Goal: Task Accomplishment & Management: Manage account settings

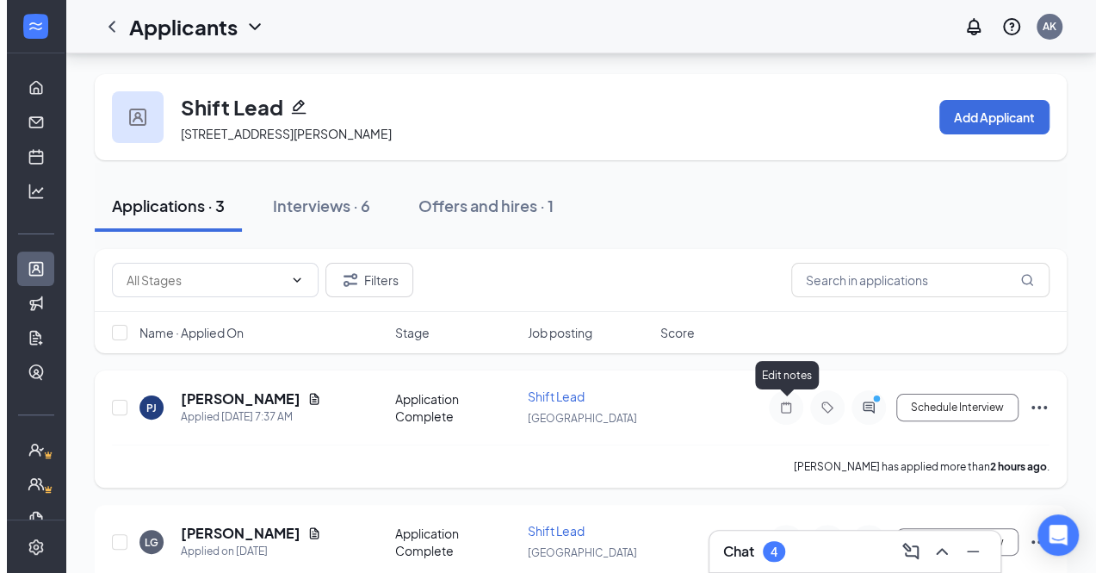
scroll to position [66, 0]
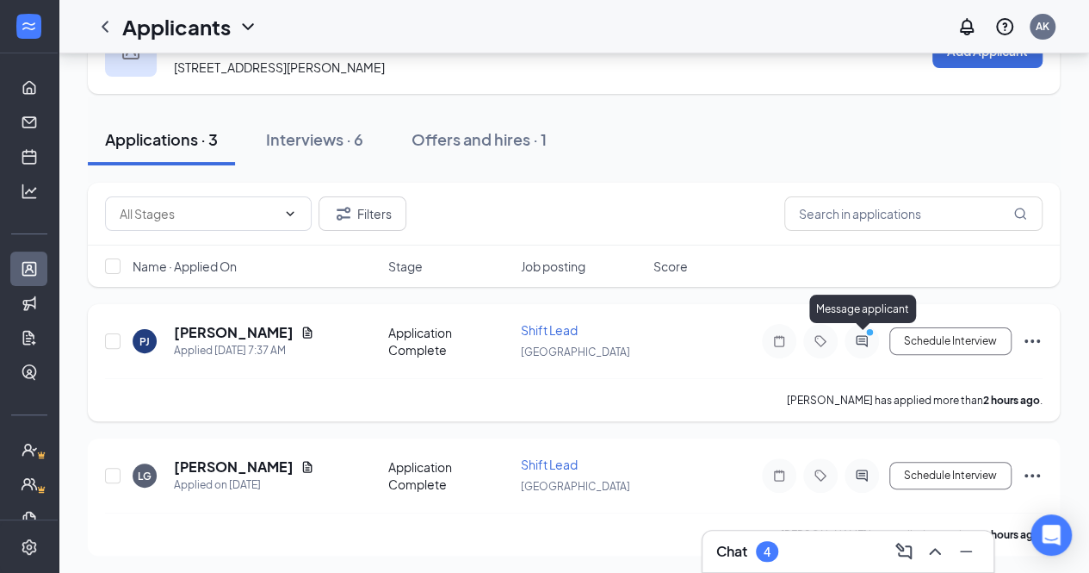
click at [857, 340] on icon "ActiveChat" at bounding box center [861, 340] width 11 height 11
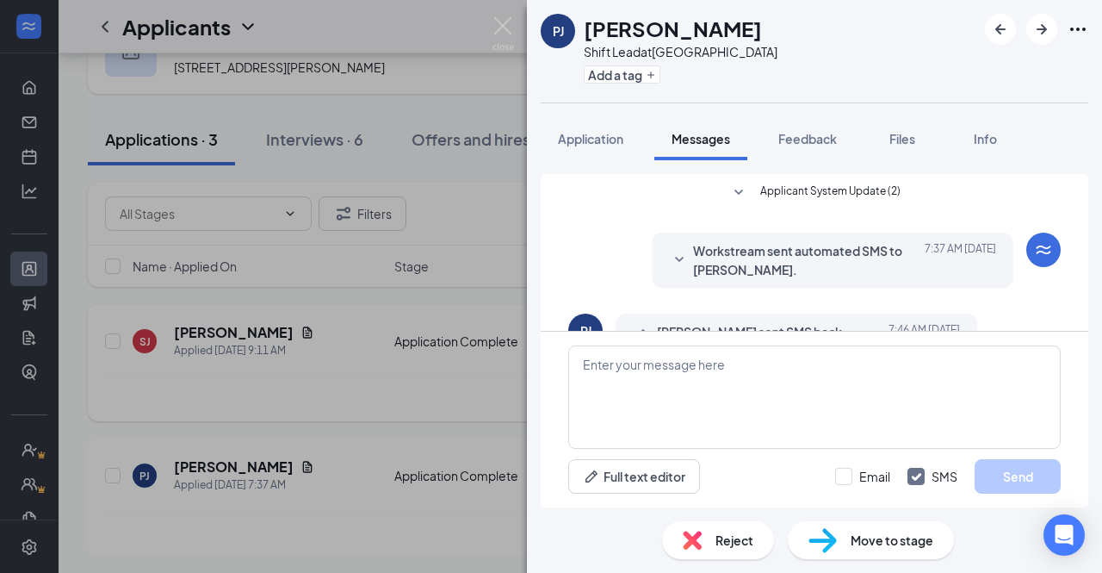
click at [466, 199] on div "[PERSON_NAME] [PERSON_NAME] Shift Lead at [GEOGRAPHIC_DATA] Add a tag Applicati…" at bounding box center [551, 286] width 1102 height 573
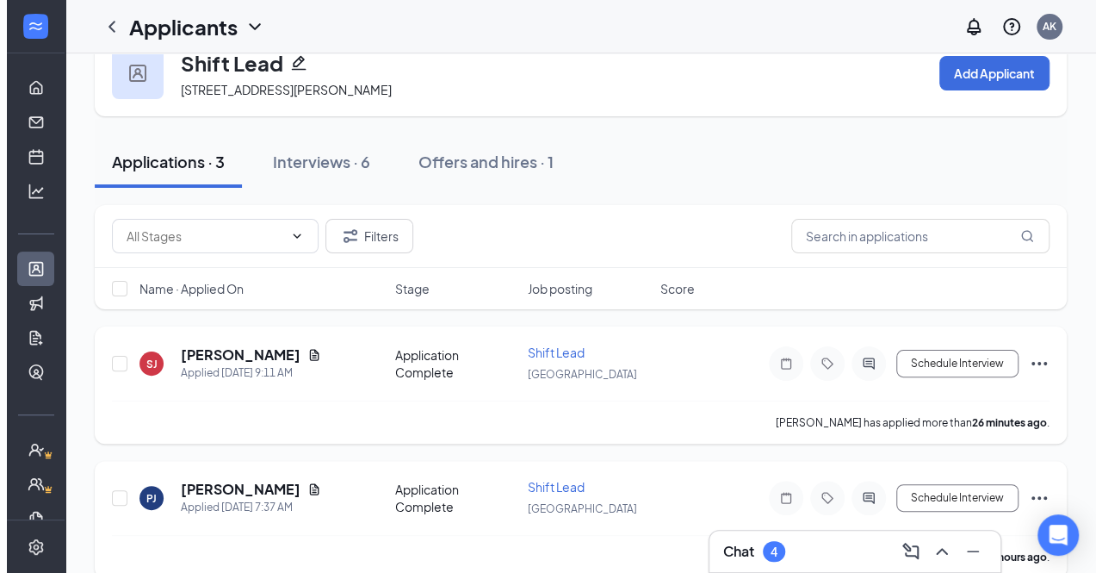
scroll to position [42, 0]
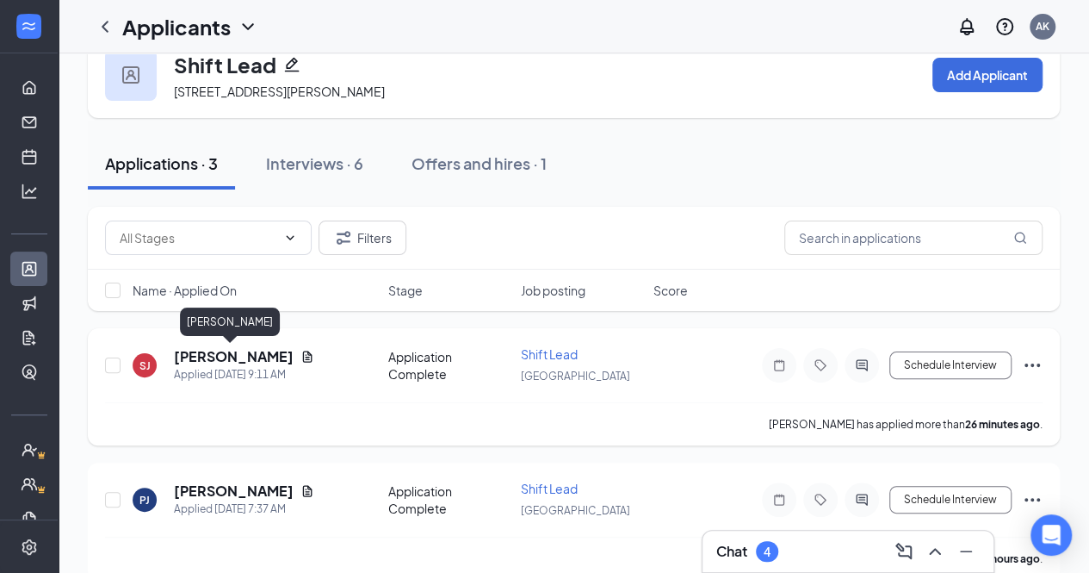
click at [236, 354] on h5 "[PERSON_NAME]" at bounding box center [234, 356] width 120 height 19
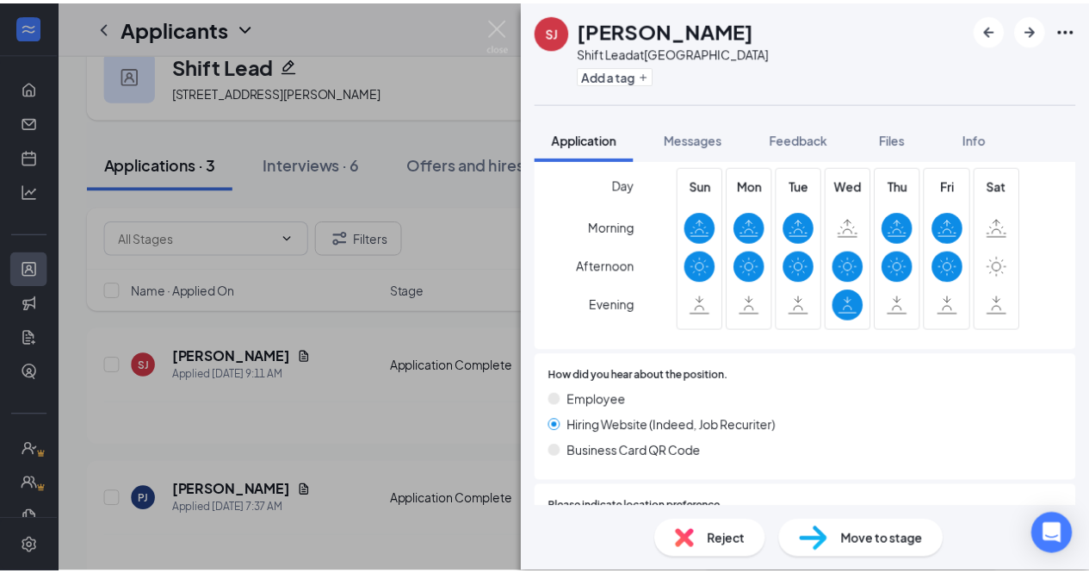
scroll to position [571, 0]
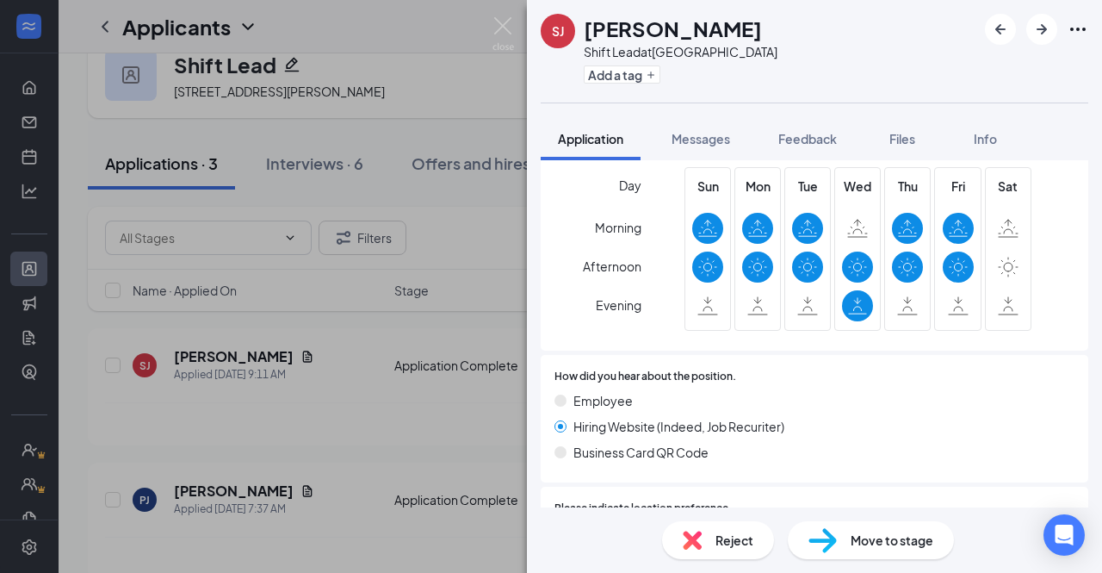
click at [468, 432] on div "SJ [PERSON_NAME] Shift Lead at [GEOGRAPHIC_DATA] Add a tag Application Messages…" at bounding box center [551, 286] width 1102 height 573
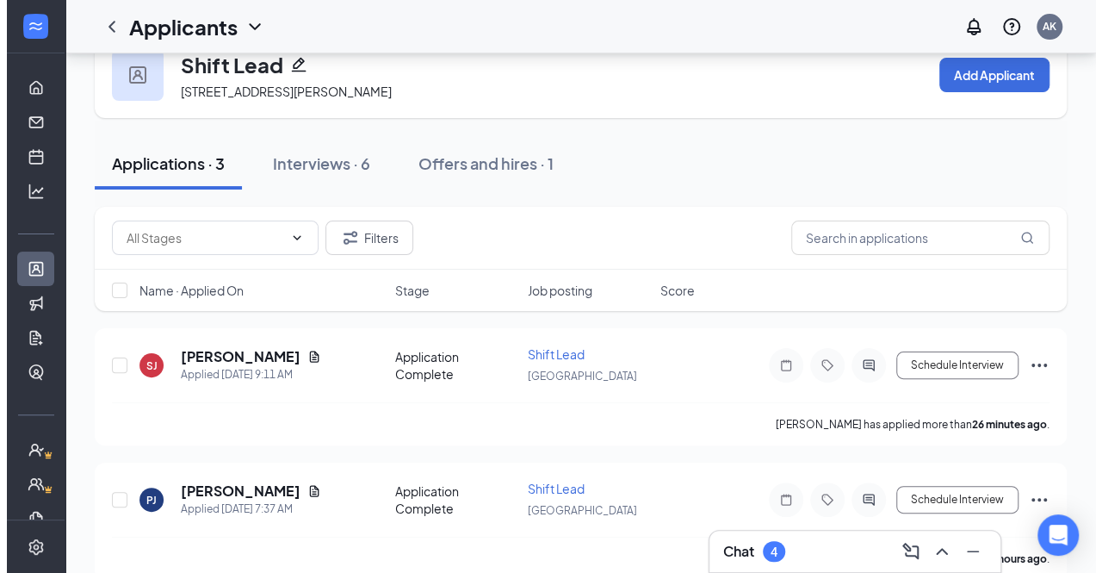
scroll to position [178, 0]
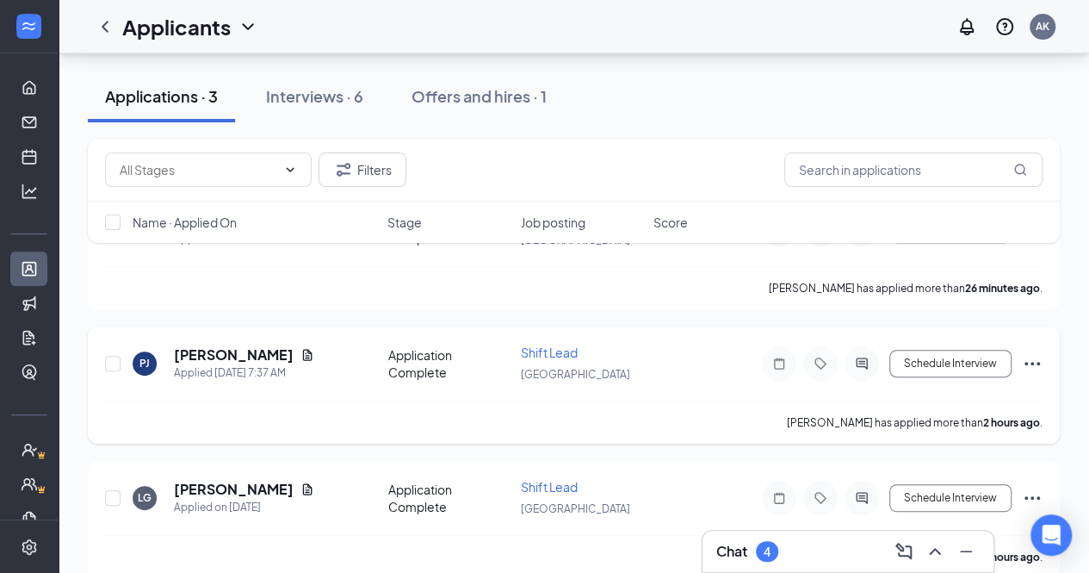
click at [248, 347] on h5 "[PERSON_NAME]" at bounding box center [234, 354] width 120 height 19
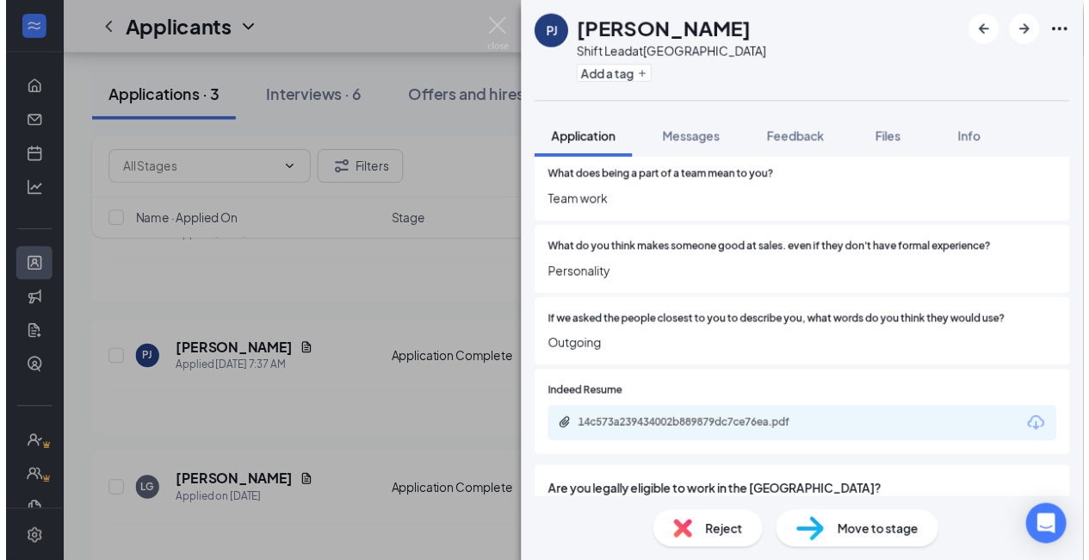
scroll to position [2053, 0]
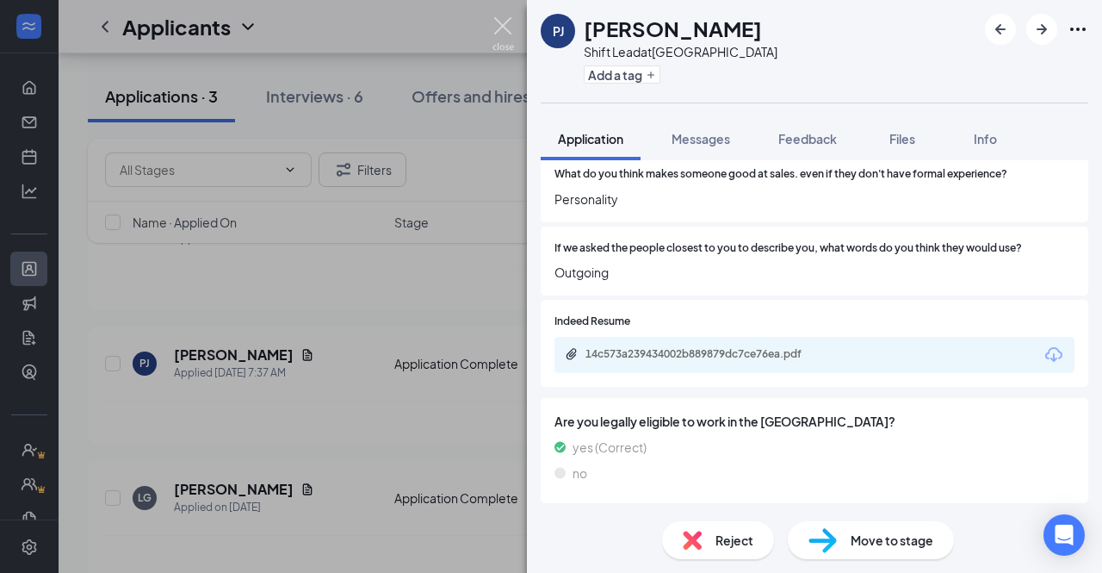
click at [502, 17] on img at bounding box center [504, 34] width 22 height 34
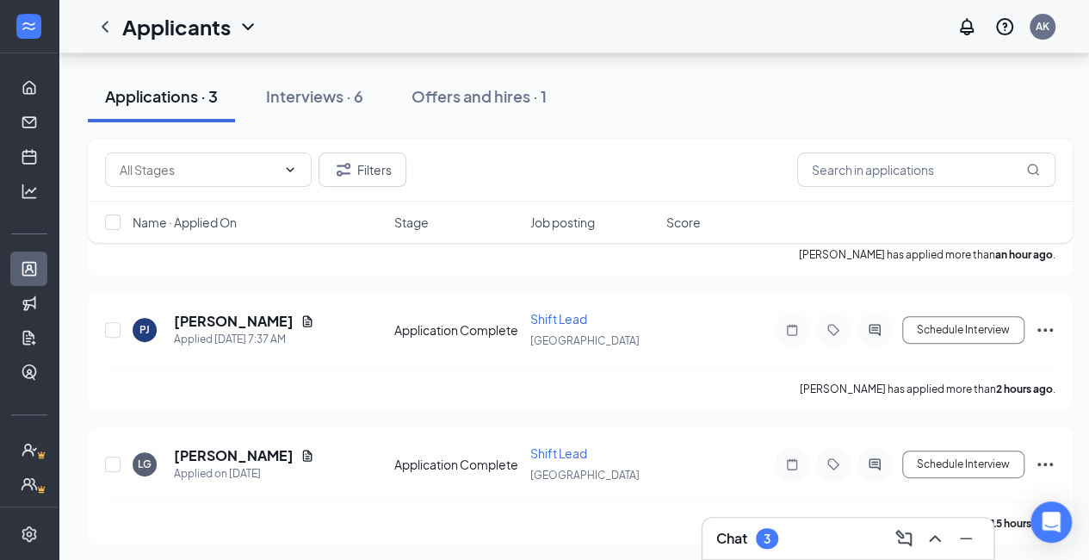
scroll to position [212, 0]
click at [212, 455] on h5 "[PERSON_NAME]" at bounding box center [234, 455] width 120 height 19
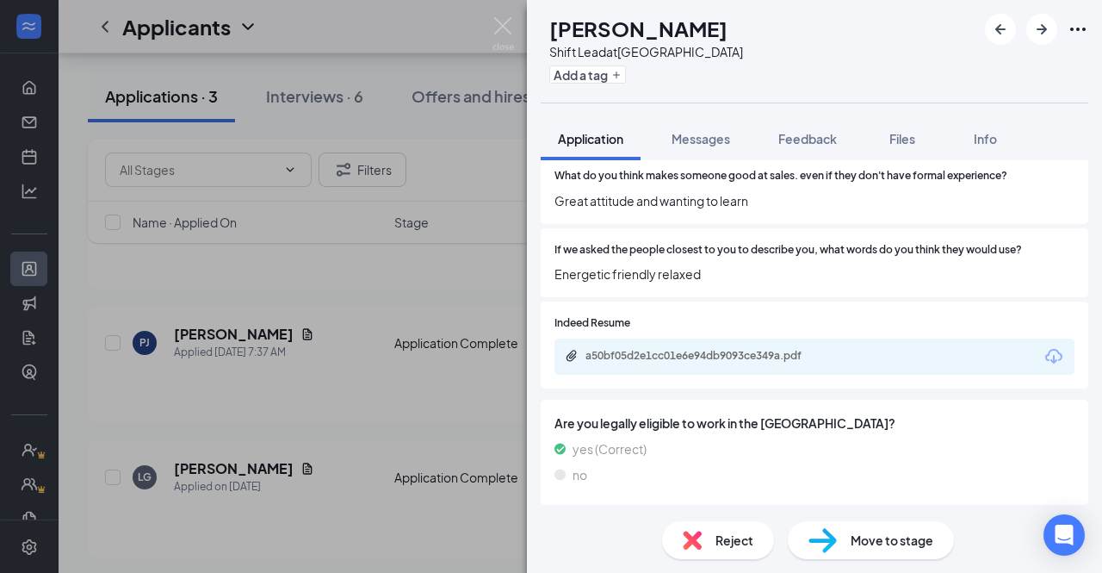
scroll to position [2091, 0]
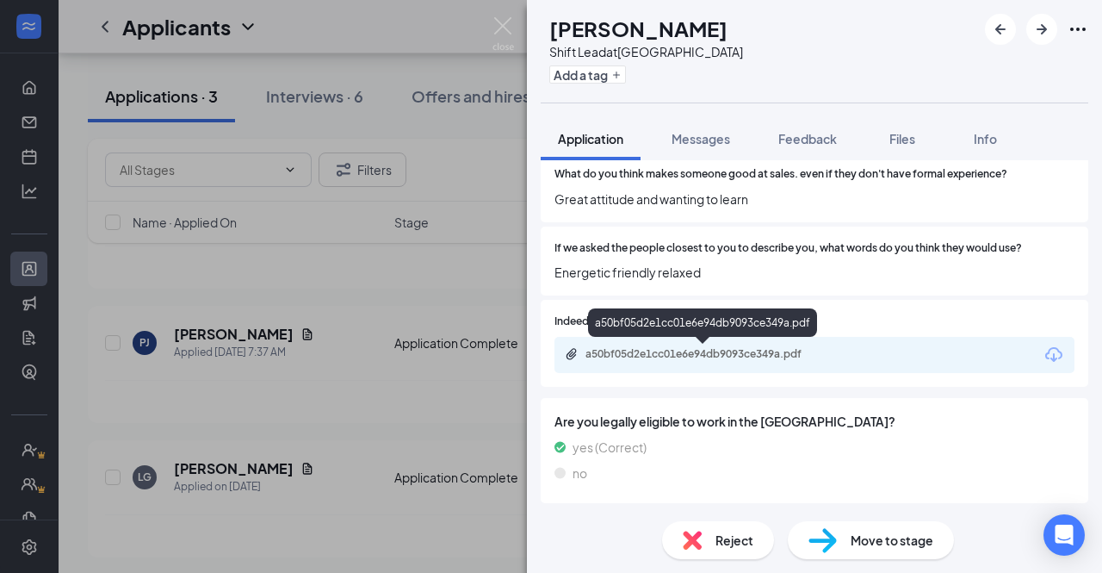
click at [781, 351] on div "a50bf05d2e1cc01e6e94db9093ce349a.pdf" at bounding box center [706, 354] width 241 height 14
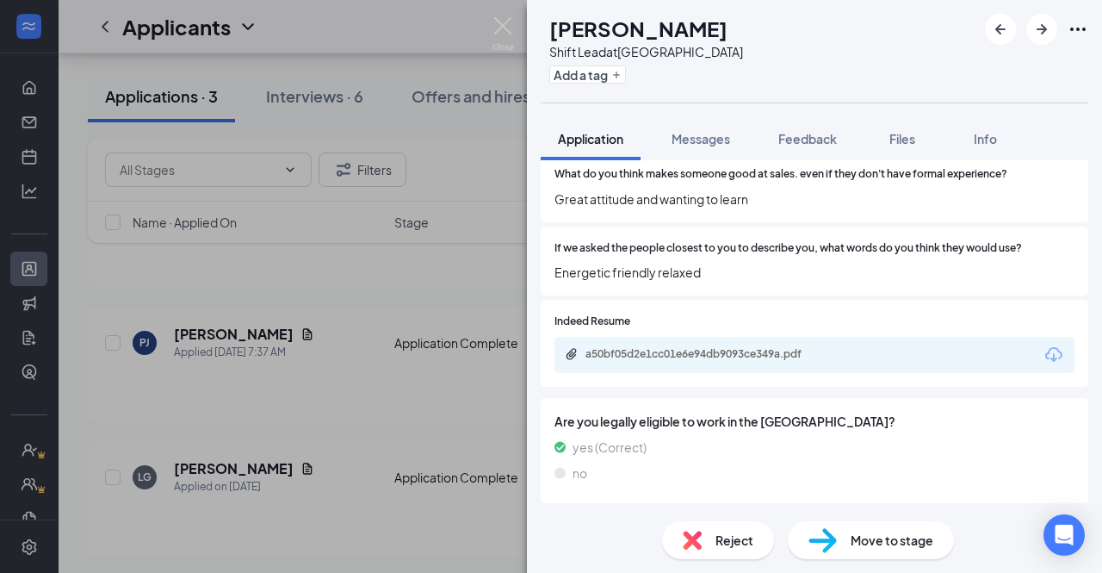
scroll to position [2084, 0]
click at [899, 530] on span "Move to stage" at bounding box center [892, 539] width 83 height 19
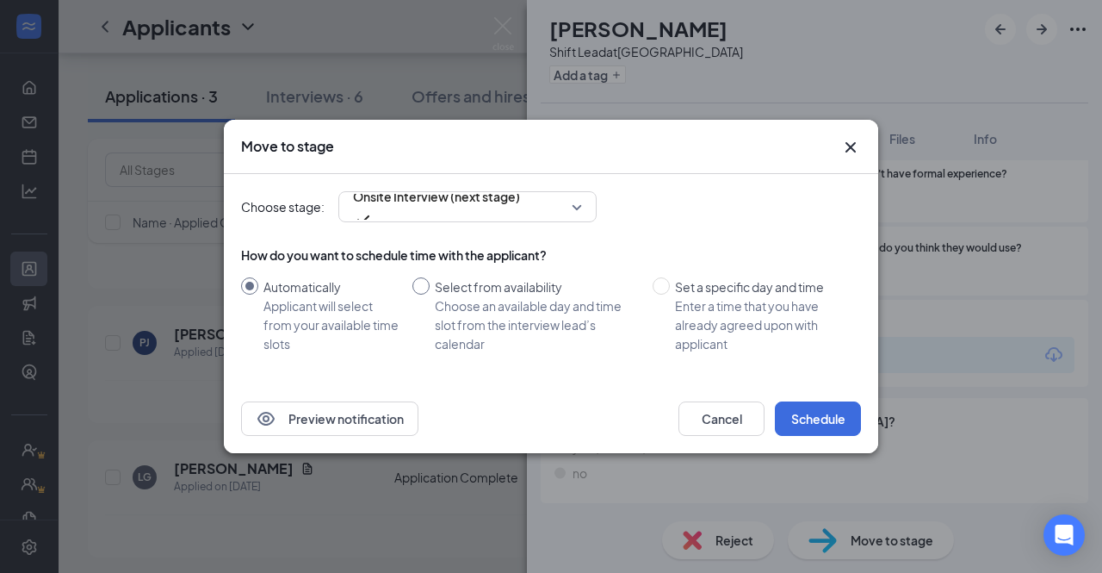
click at [428, 288] on input "Select from availability Choose an available day and time slot from the intervi…" at bounding box center [420, 285] width 17 height 17
radio input "true"
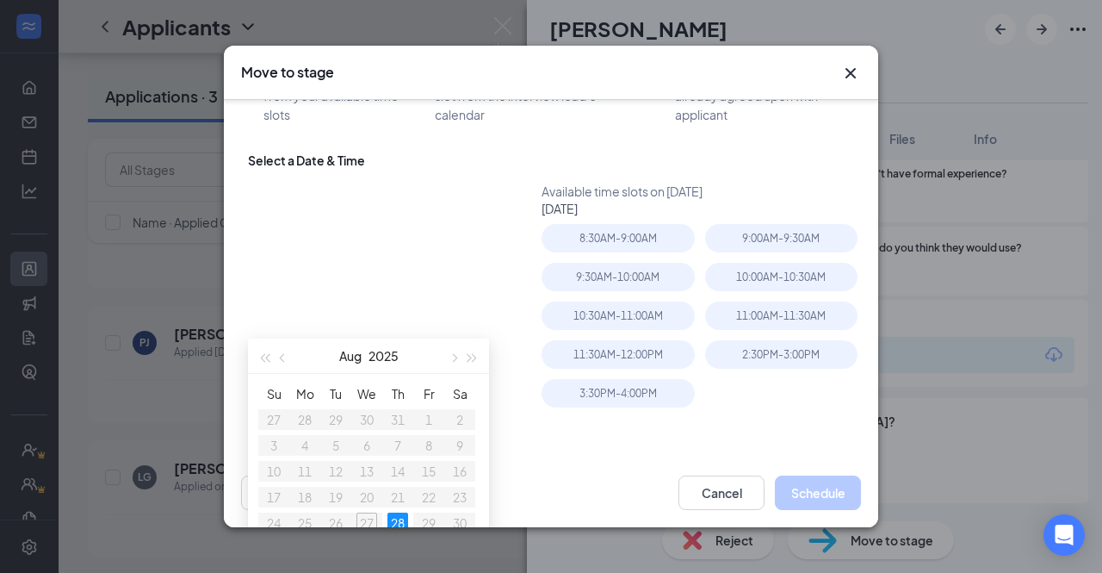
scroll to position [0, 0]
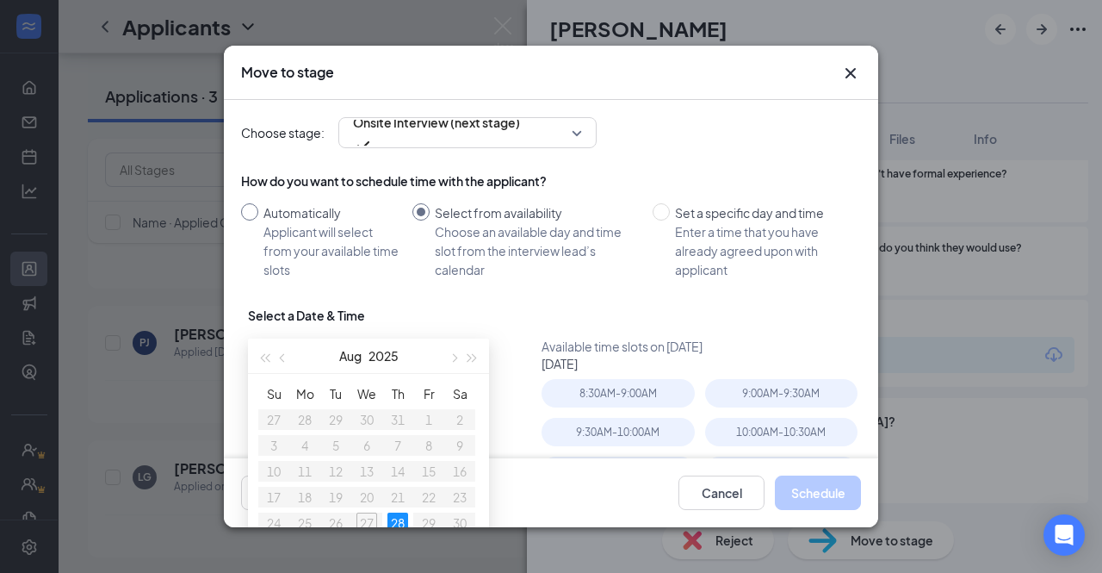
click at [257, 205] on input "Automatically Applicant will select from your available time slots" at bounding box center [249, 211] width 17 height 17
radio input "true"
radio input "false"
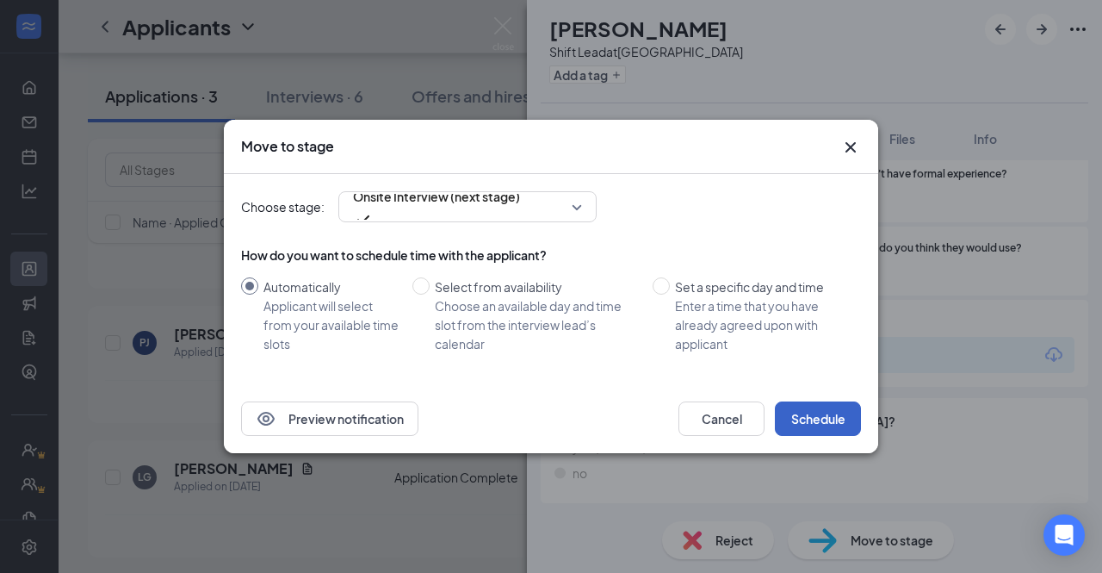
click at [841, 425] on button "Schedule" at bounding box center [818, 418] width 86 height 34
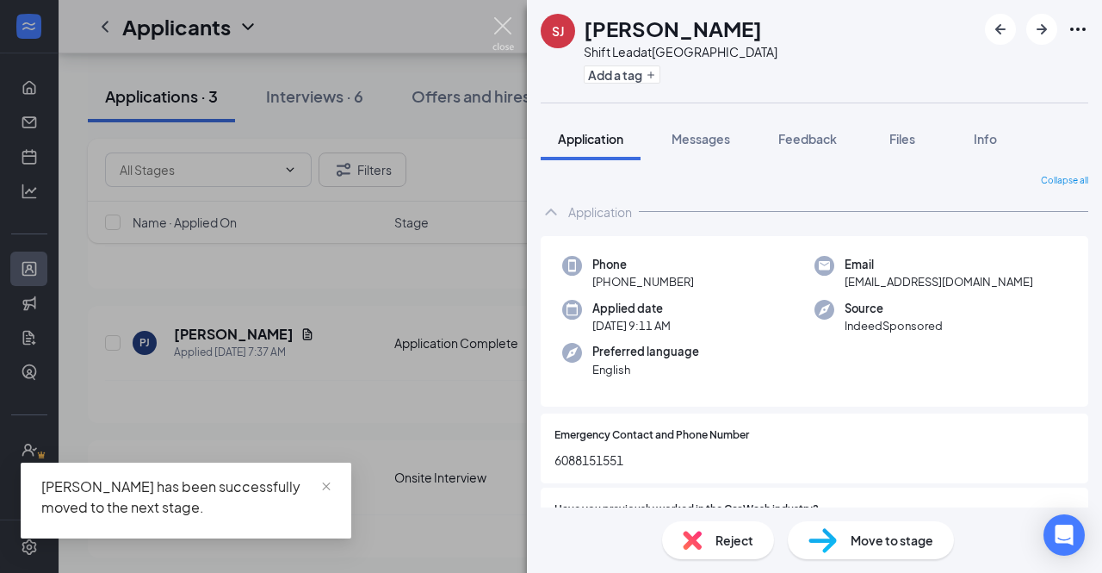
click at [499, 23] on img at bounding box center [504, 34] width 22 height 34
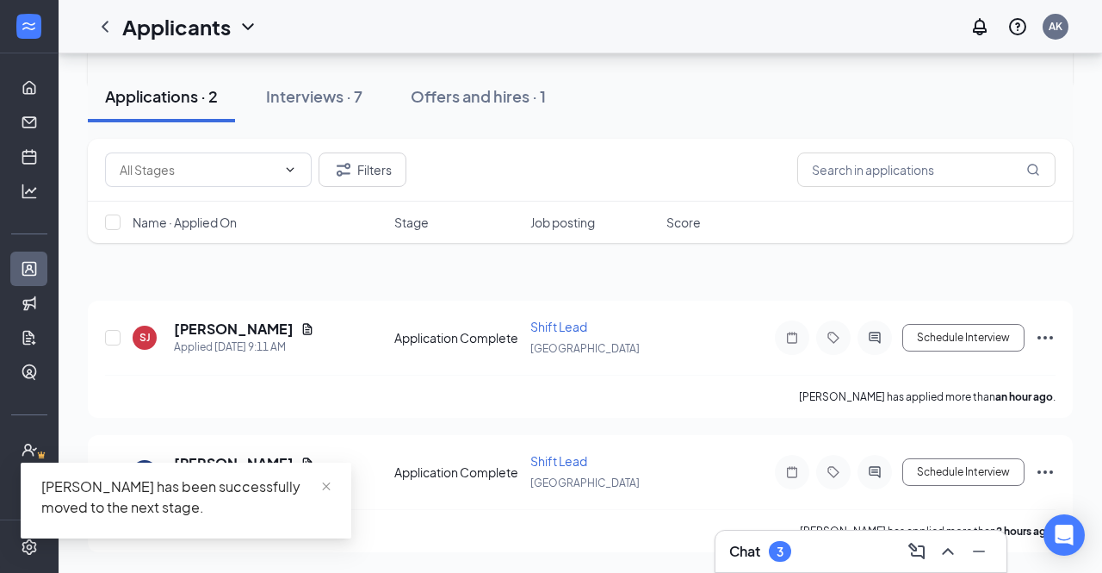
scroll to position [66, 0]
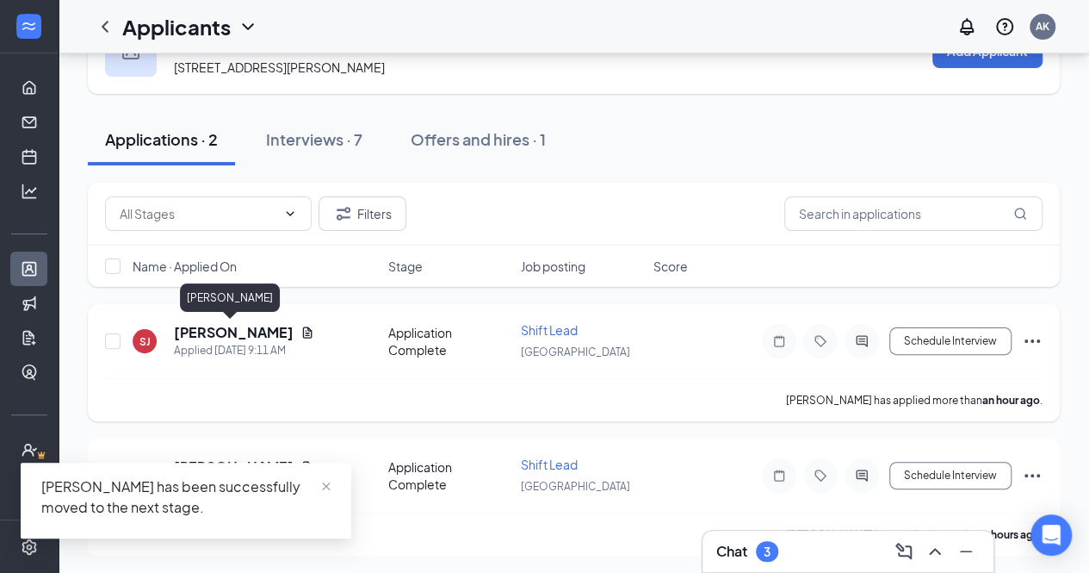
click at [194, 329] on h5 "[PERSON_NAME]" at bounding box center [234, 332] width 120 height 19
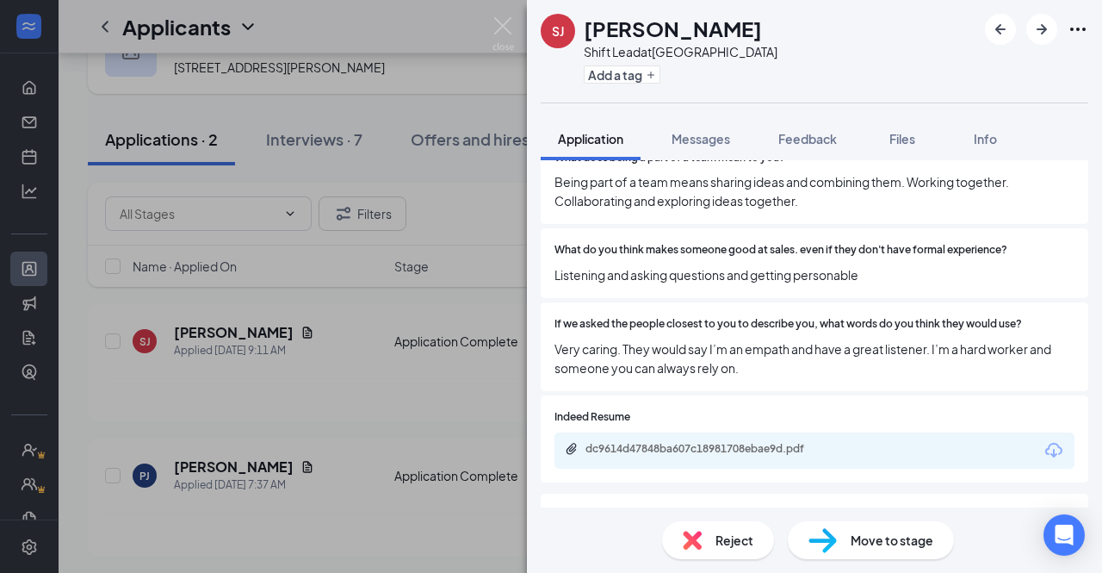
scroll to position [2126, 0]
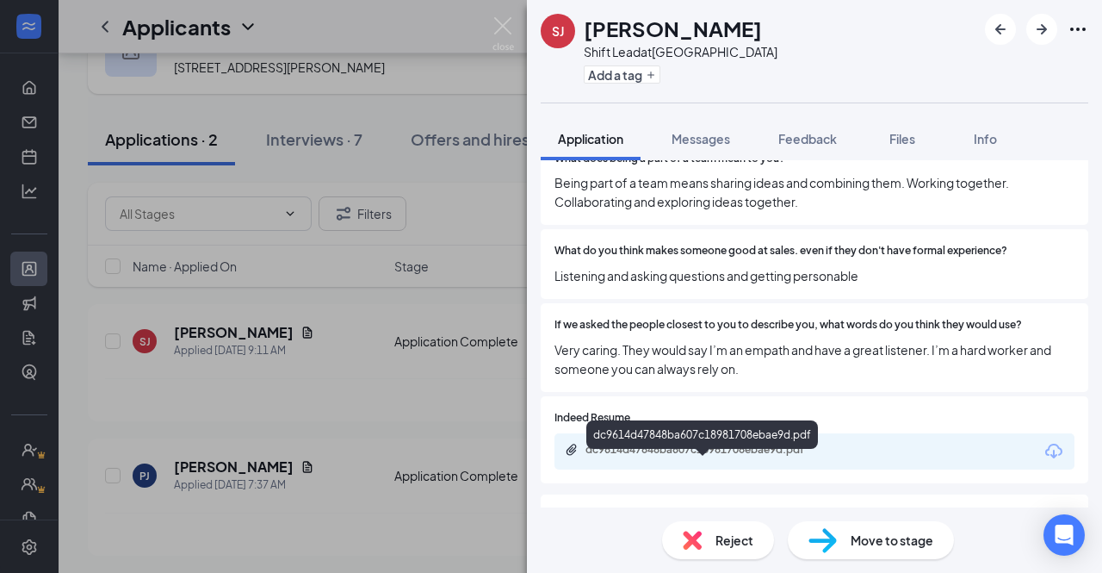
click at [834, 459] on div "dc9614d47848ba607c18981708ebae9d.pdf" at bounding box center [704, 451] width 279 height 16
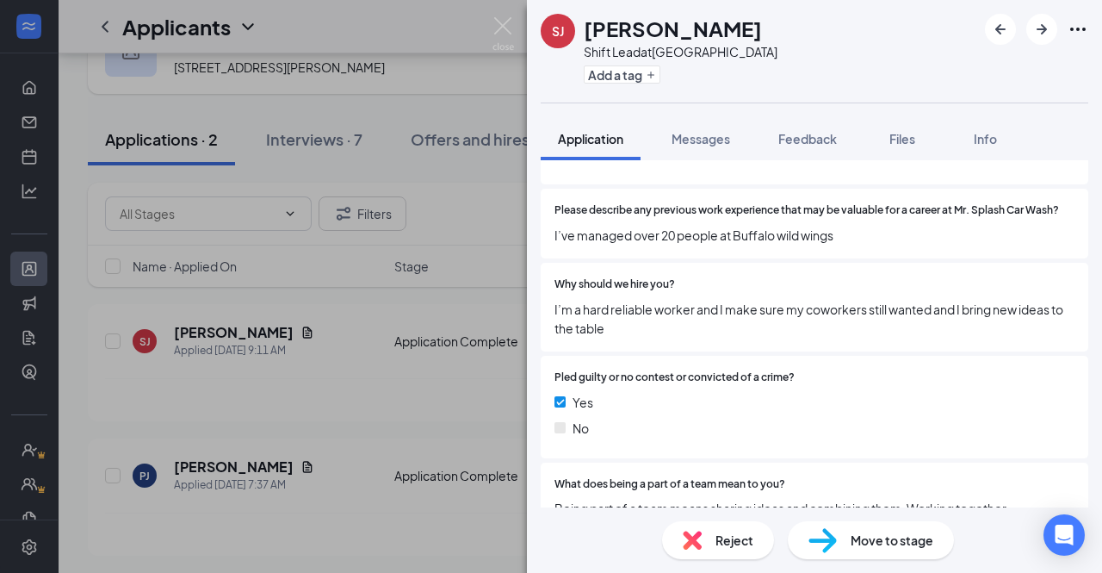
scroll to position [2238, 0]
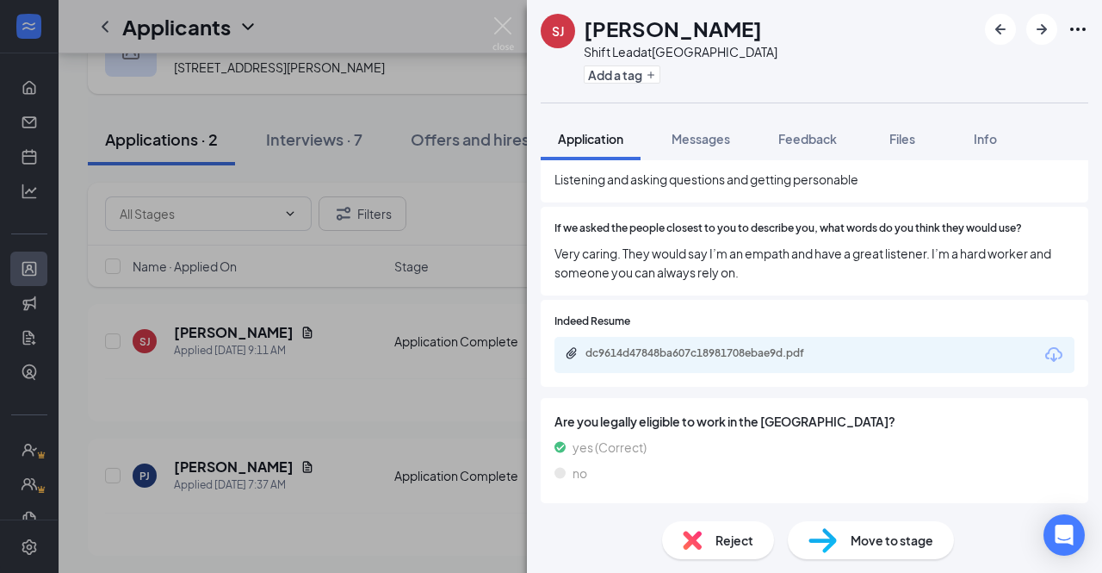
click at [888, 542] on span "Move to stage" at bounding box center [892, 539] width 83 height 19
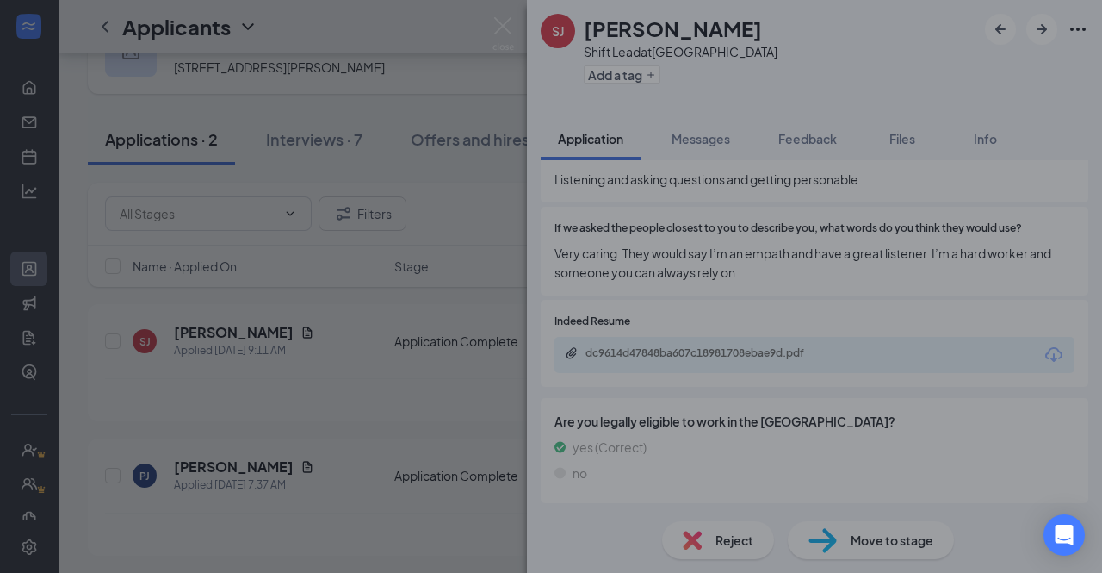
scroll to position [2230, 0]
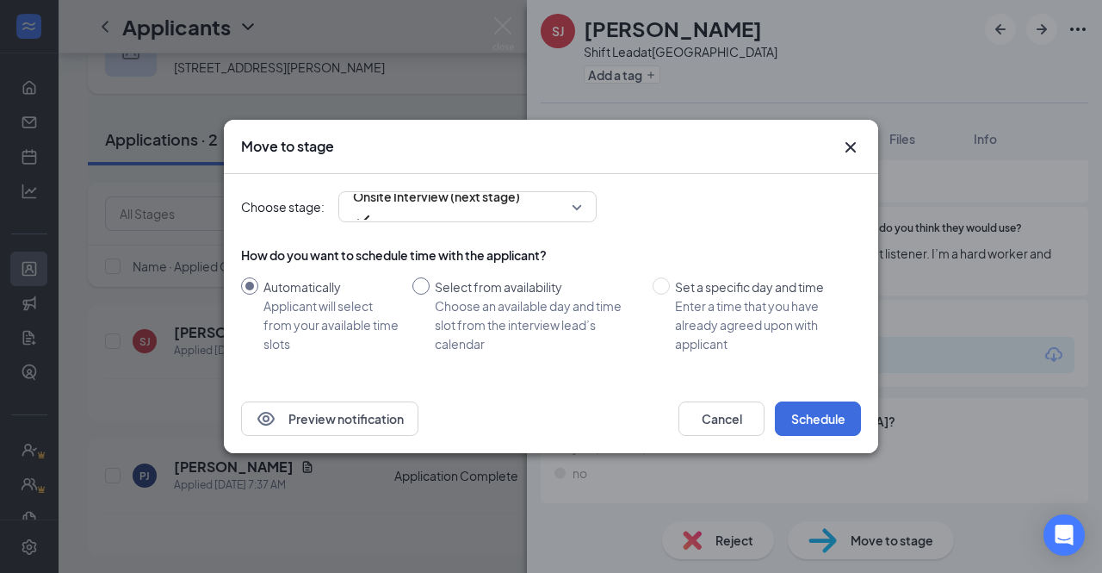
click at [424, 277] on input "Select from availability Choose an available day and time slot from the intervi…" at bounding box center [420, 285] width 17 height 17
radio input "true"
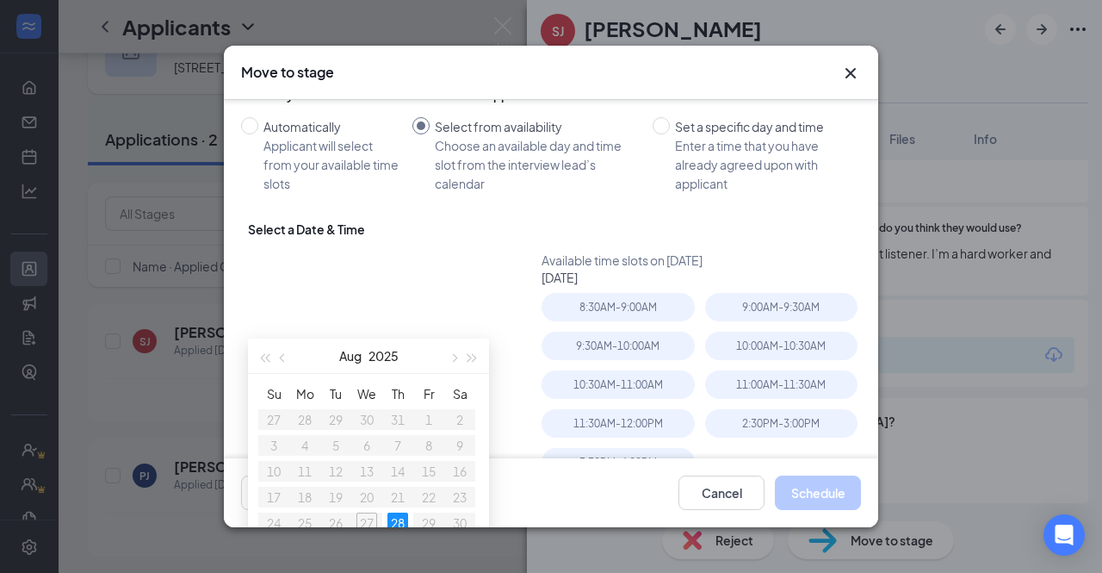
scroll to position [0, 0]
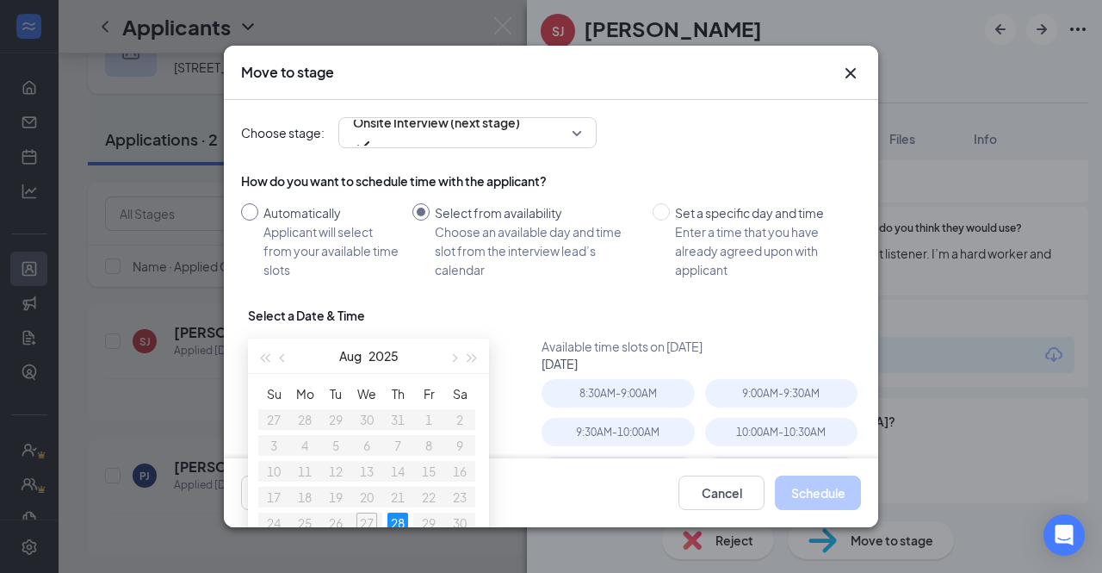
click at [253, 218] on input "Automatically Applicant will select from your available time slots" at bounding box center [249, 211] width 17 height 17
radio input "true"
radio input "false"
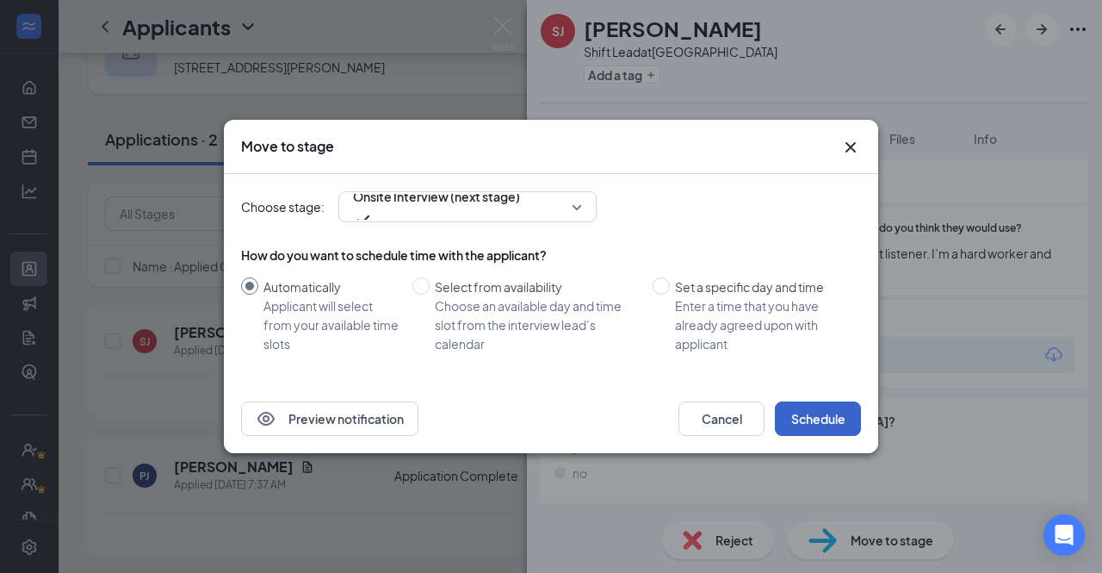
click at [818, 421] on button "Schedule" at bounding box center [818, 418] width 86 height 34
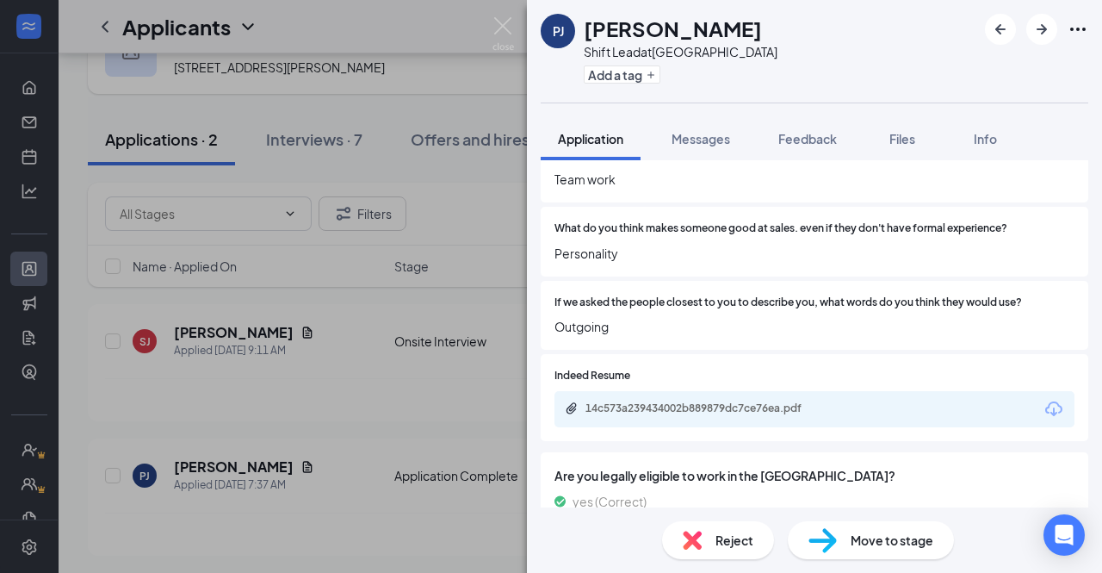
scroll to position [2053, 0]
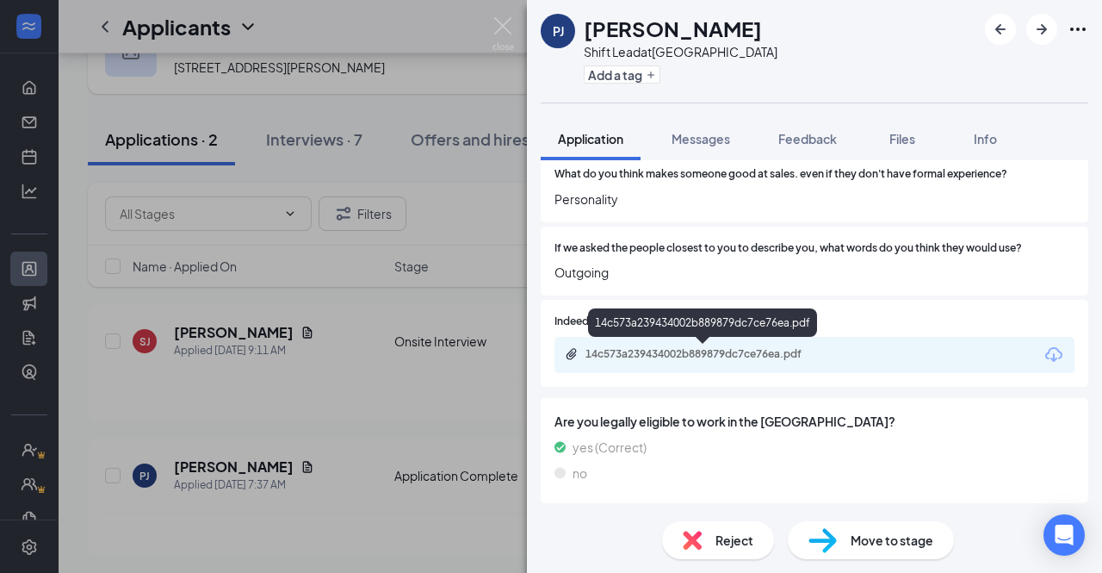
click at [773, 352] on div "14c573a239434002b889879dc7ce76ea.pdf" at bounding box center [706, 354] width 241 height 14
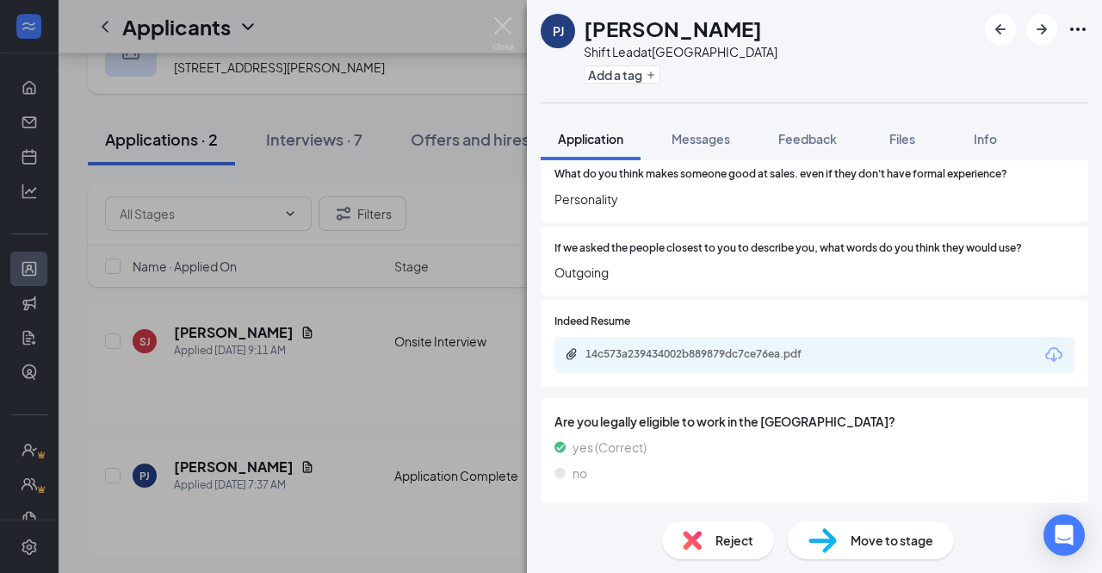
scroll to position [2046, 0]
click at [736, 524] on div "Reject" at bounding box center [718, 540] width 112 height 38
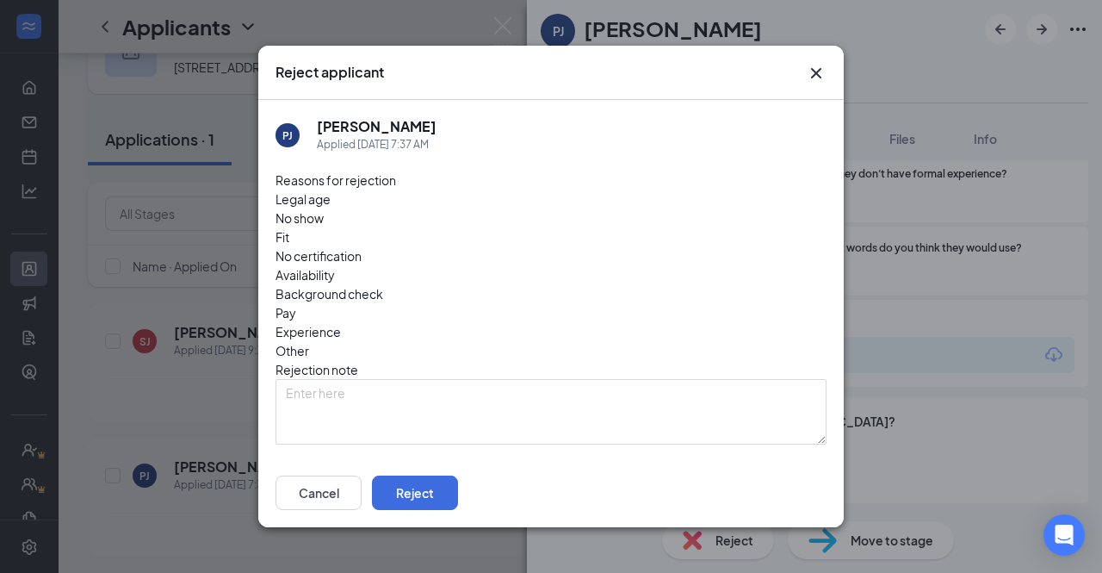
click at [335, 265] on span "Availability" at bounding box center [305, 274] width 59 height 19
click at [291, 462] on input "Send rejection message If unchecked, the applicant will not receive a rejection…" at bounding box center [449, 480] width 347 height 37
checkbox input "true"
click at [458, 498] on button "Reject" at bounding box center [415, 492] width 86 height 34
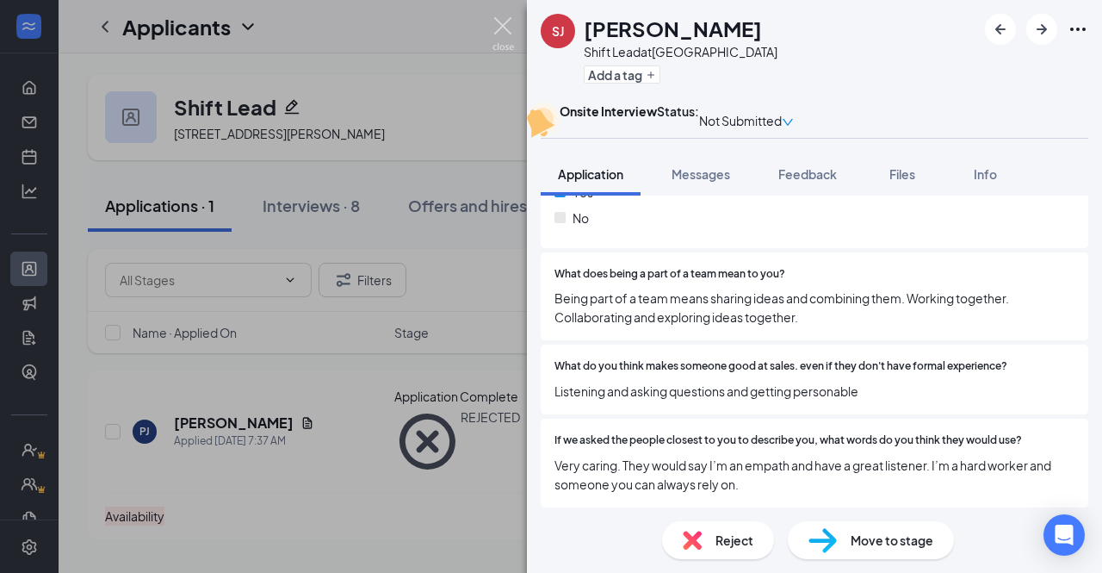
click at [503, 20] on img at bounding box center [504, 34] width 22 height 34
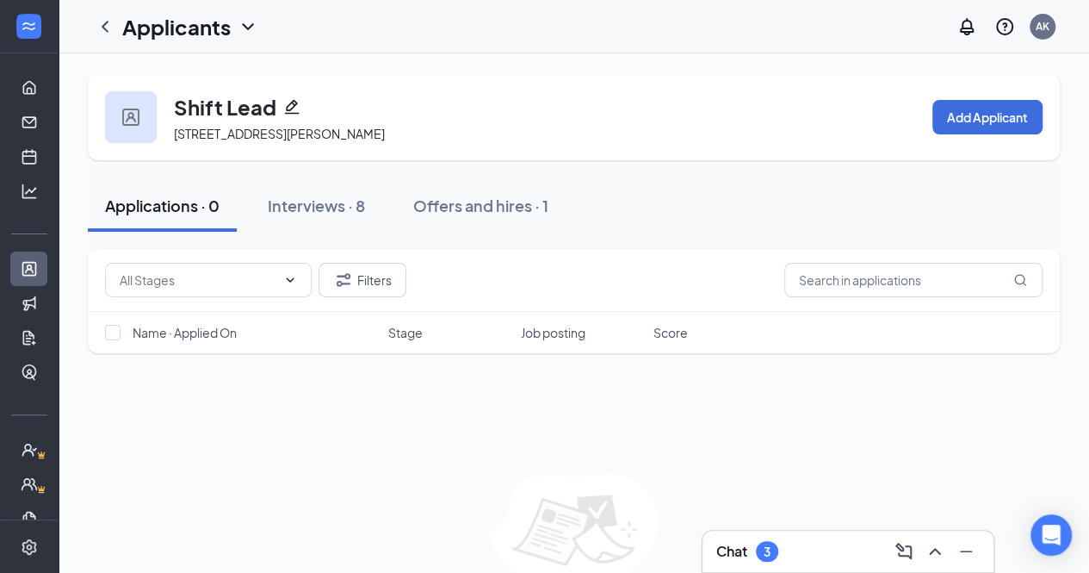
click at [752, 550] on div "Chat 3" at bounding box center [747, 551] width 62 height 21
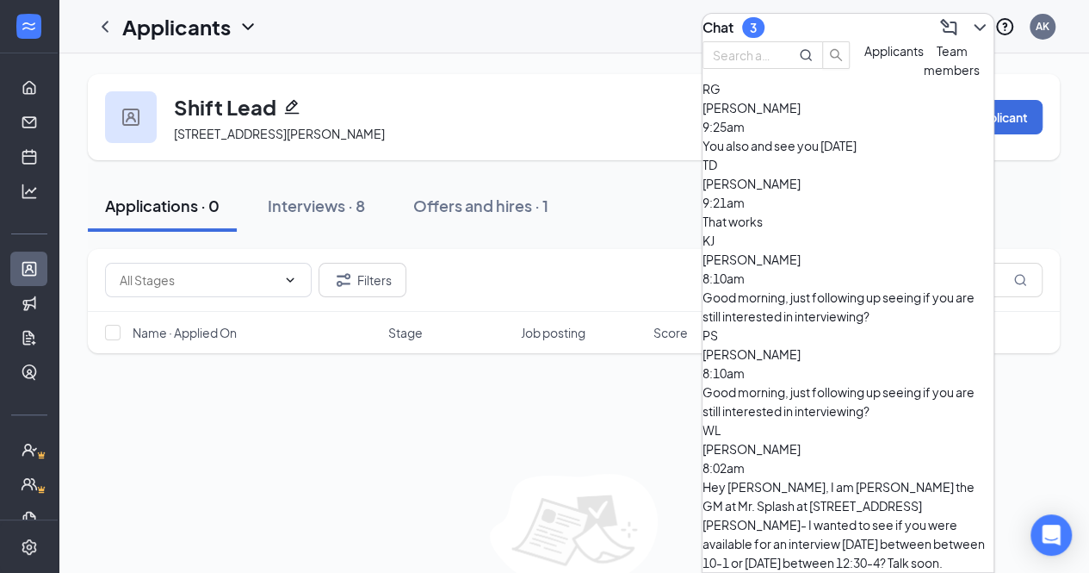
click at [801, 191] on span "[PERSON_NAME]" at bounding box center [752, 183] width 98 height 15
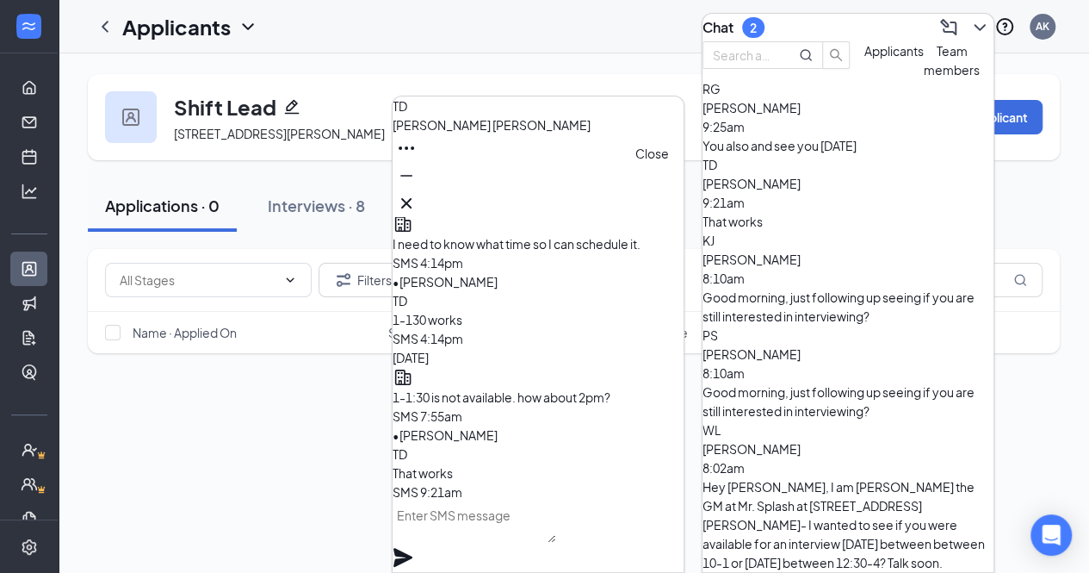
click at [417, 194] on icon "Cross" at bounding box center [406, 203] width 21 height 21
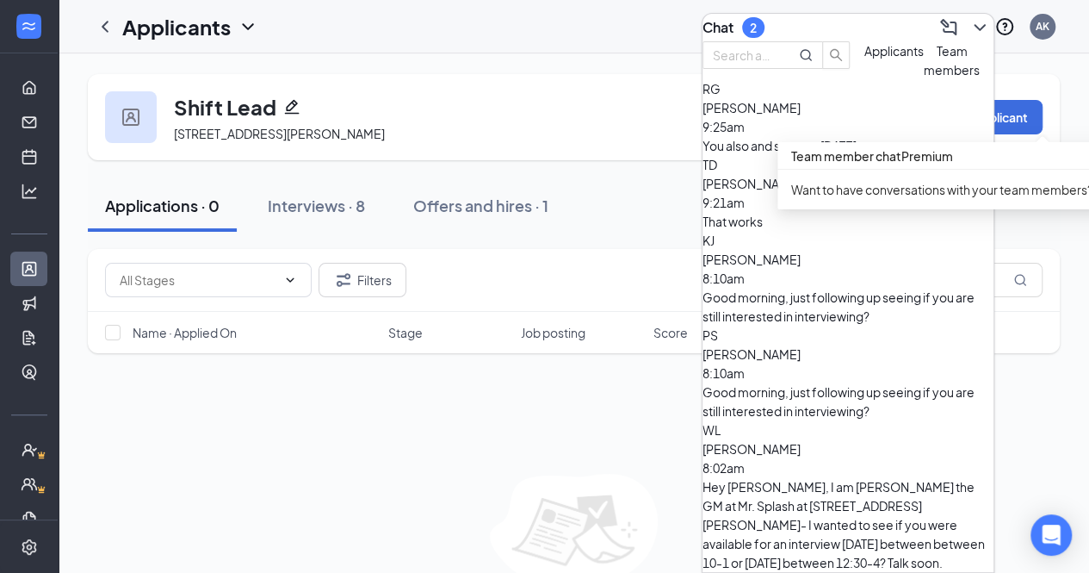
click at [826, 183] on span "Want to have conversations with your team members? Learn how to upgrade your ac…" at bounding box center [1042, 189] width 502 height 15
click at [765, 155] on div "You also and see you [DATE]" at bounding box center [848, 145] width 291 height 19
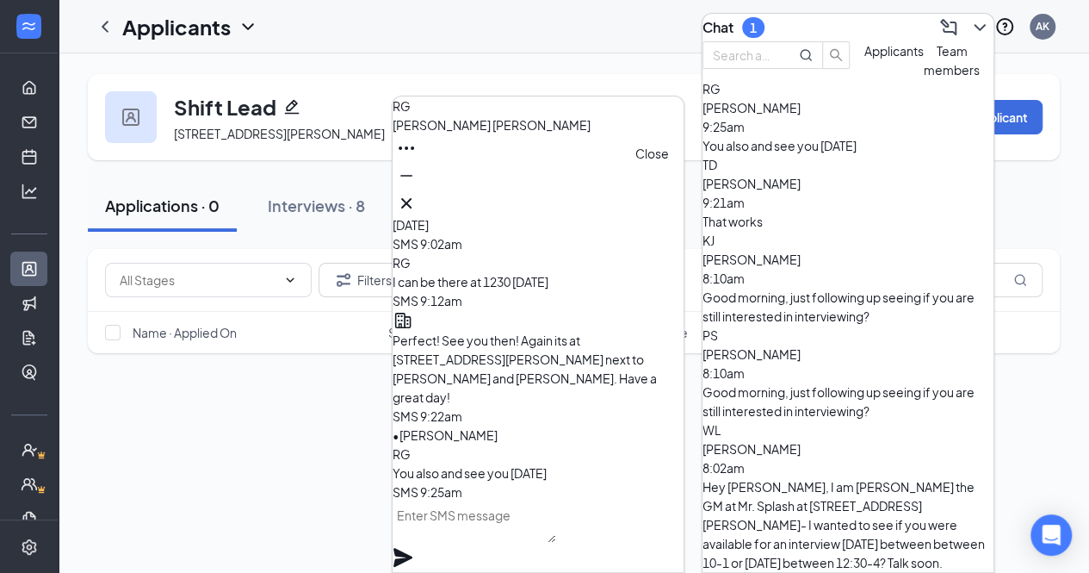
click at [417, 193] on icon "Cross" at bounding box center [406, 203] width 21 height 21
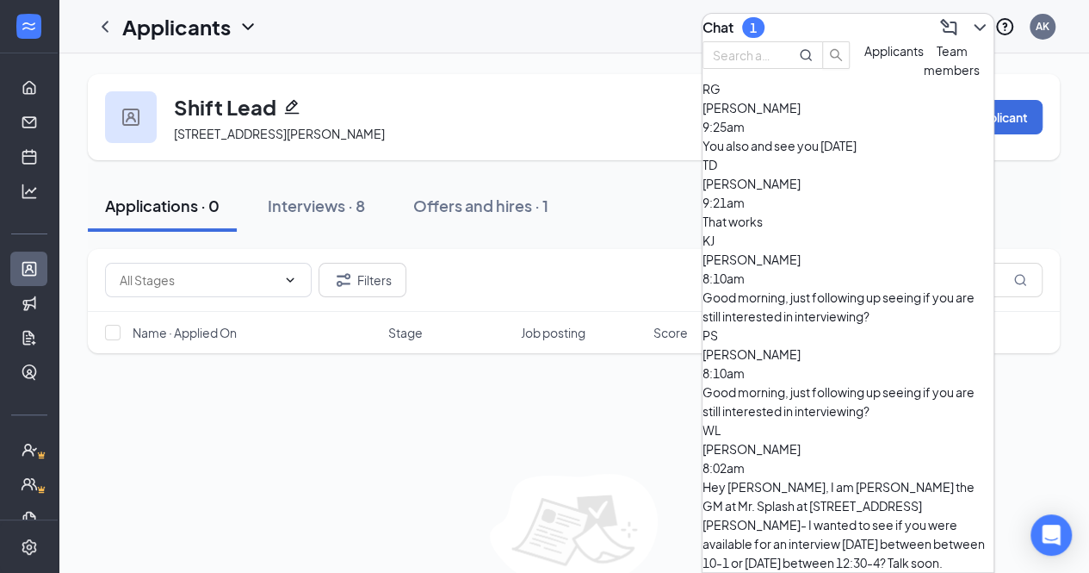
click at [970, 28] on icon "ChevronDown" at bounding box center [980, 27] width 21 height 21
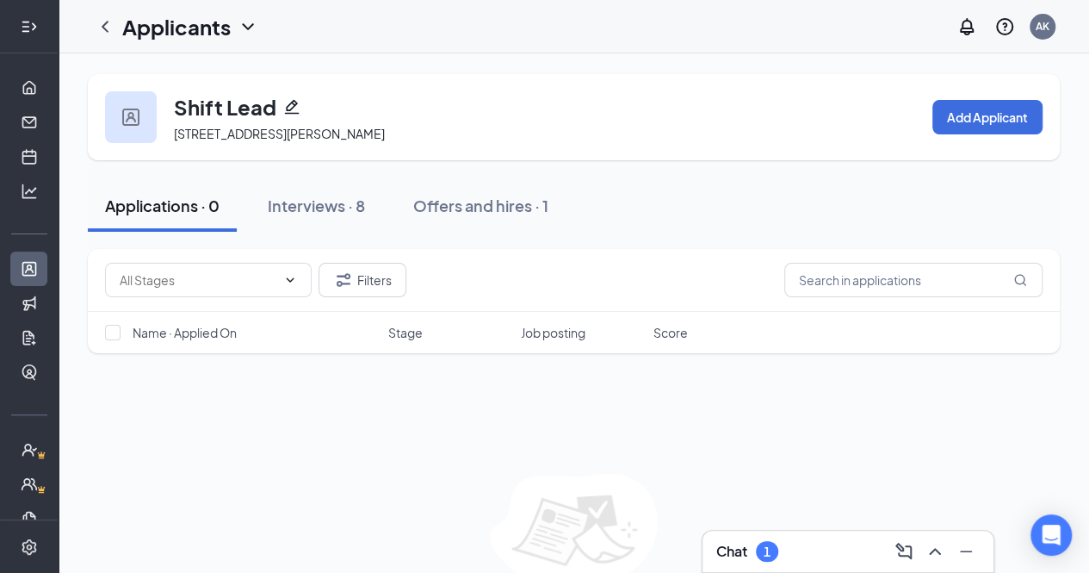
click at [22, 22] on icon "Expand" at bounding box center [25, 26] width 7 height 11
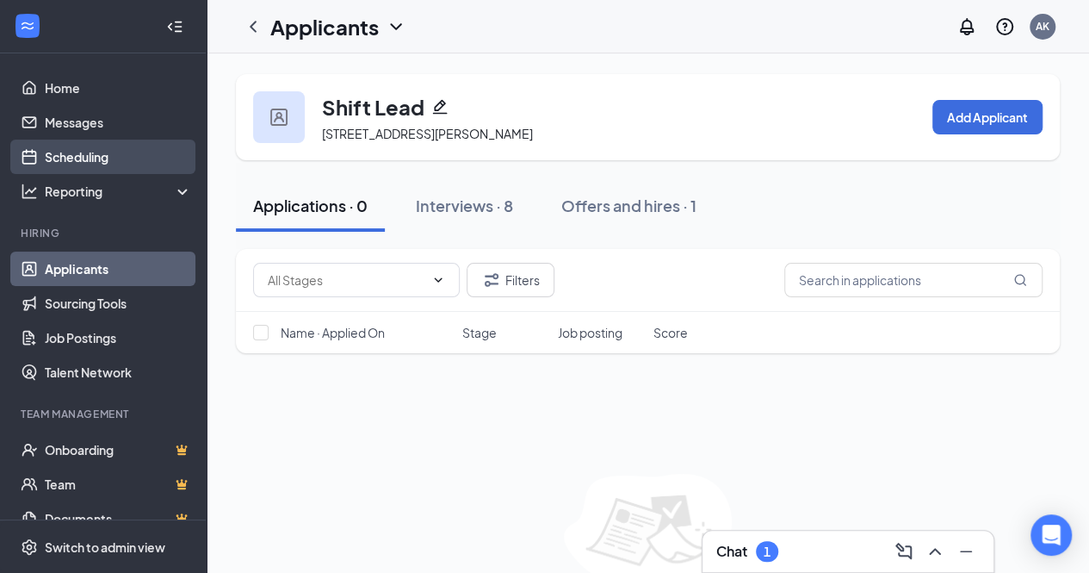
click at [86, 158] on link "Scheduling" at bounding box center [118, 156] width 147 height 34
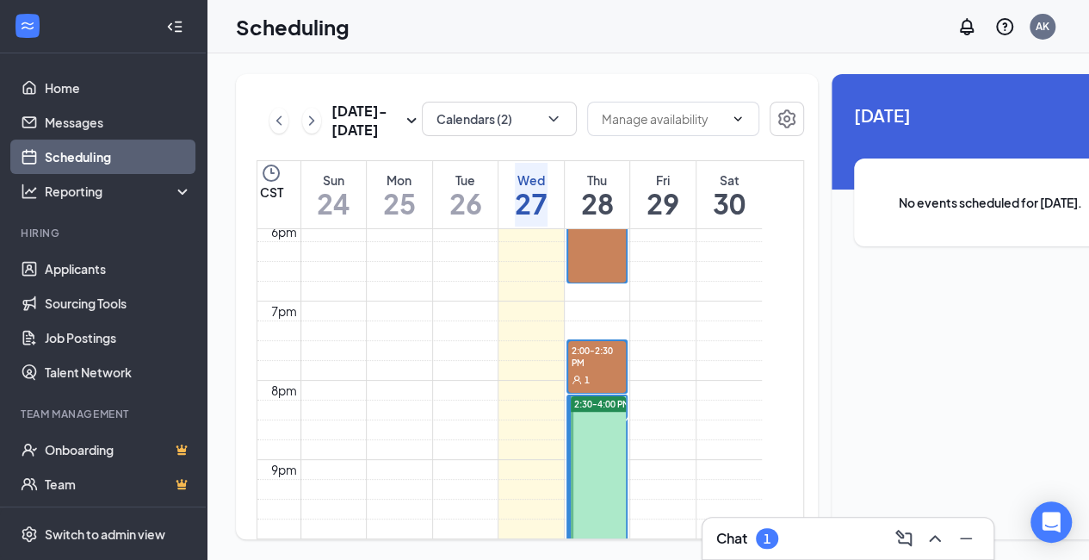
scroll to position [1430, 0]
click at [610, 429] on span "3:00-3:30 PM" at bounding box center [600, 420] width 59 height 15
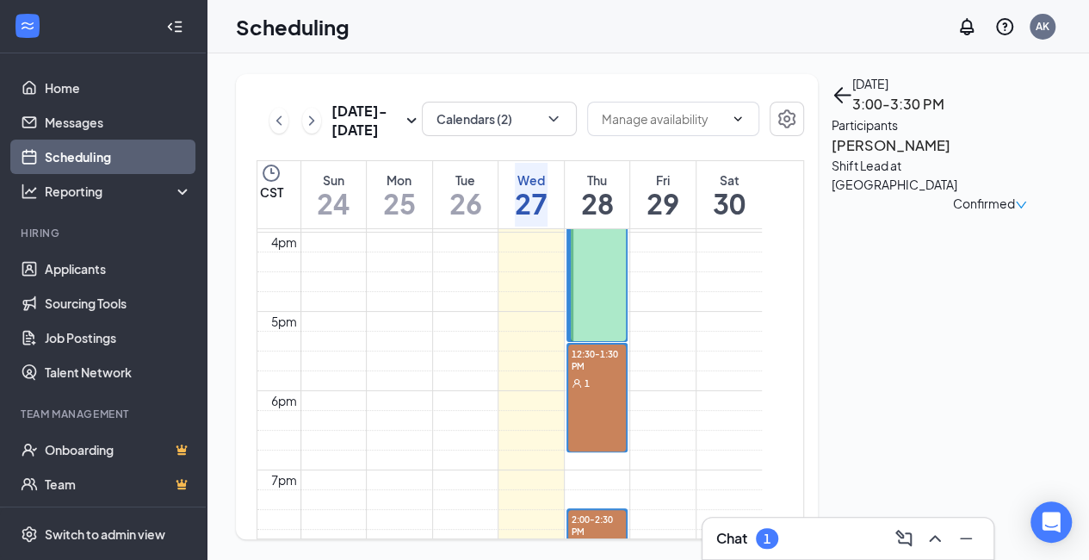
scroll to position [1263, 0]
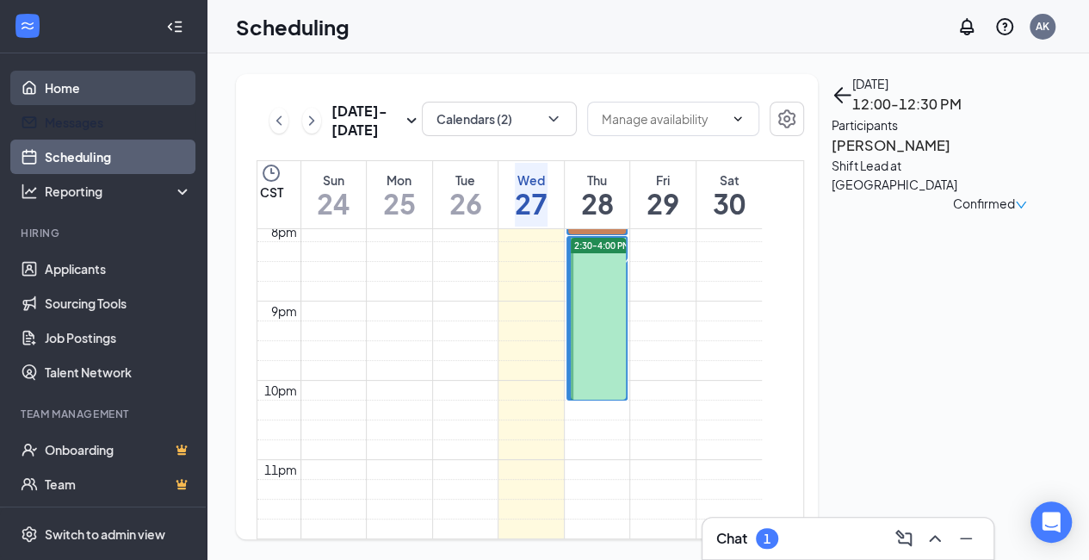
click at [75, 89] on link "Home" at bounding box center [118, 88] width 147 height 34
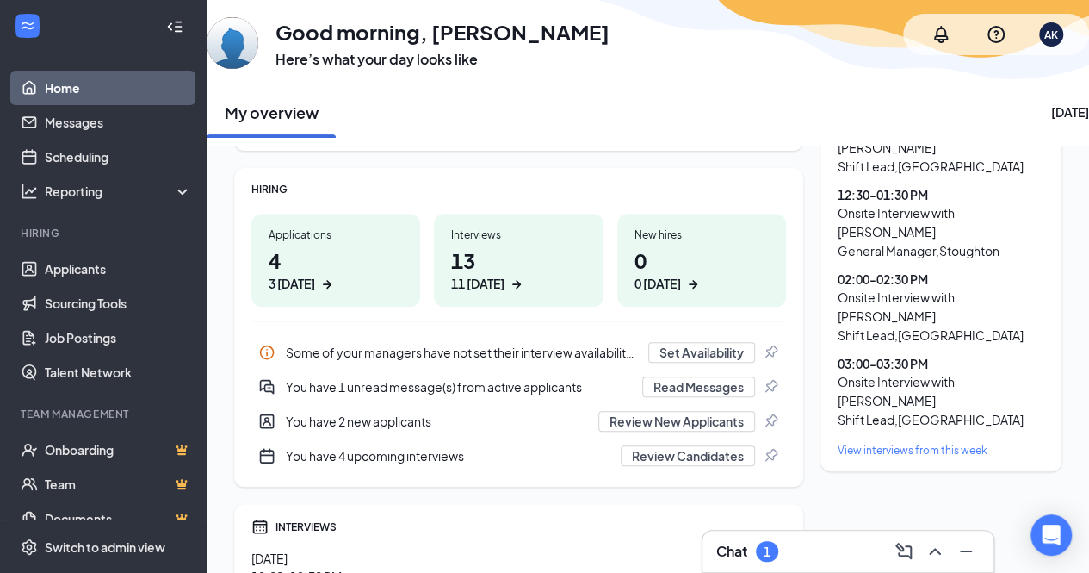
scroll to position [227, 0]
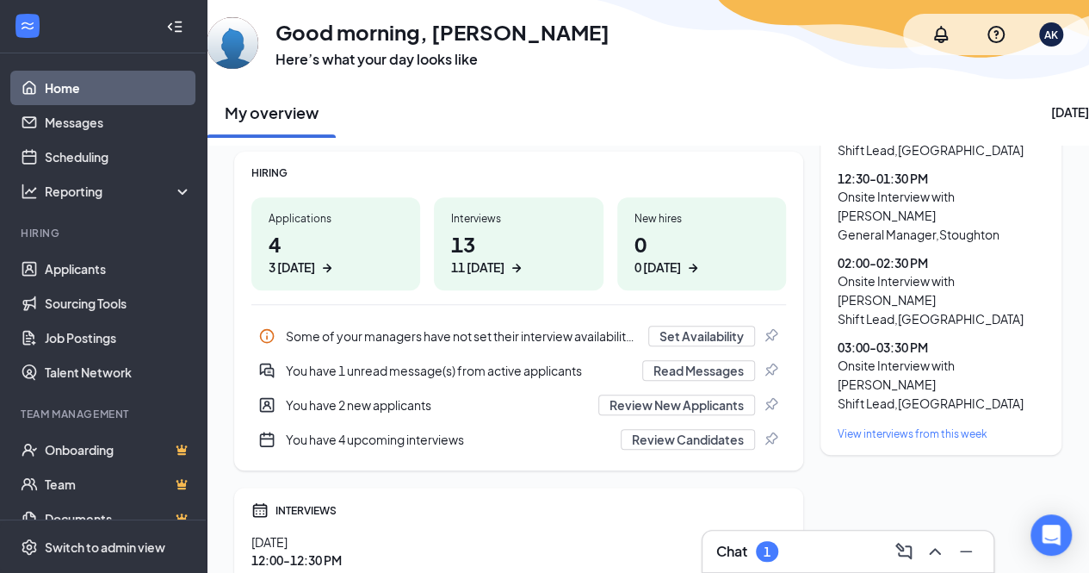
click at [753, 536] on div "Chat 1" at bounding box center [848, 550] width 291 height 41
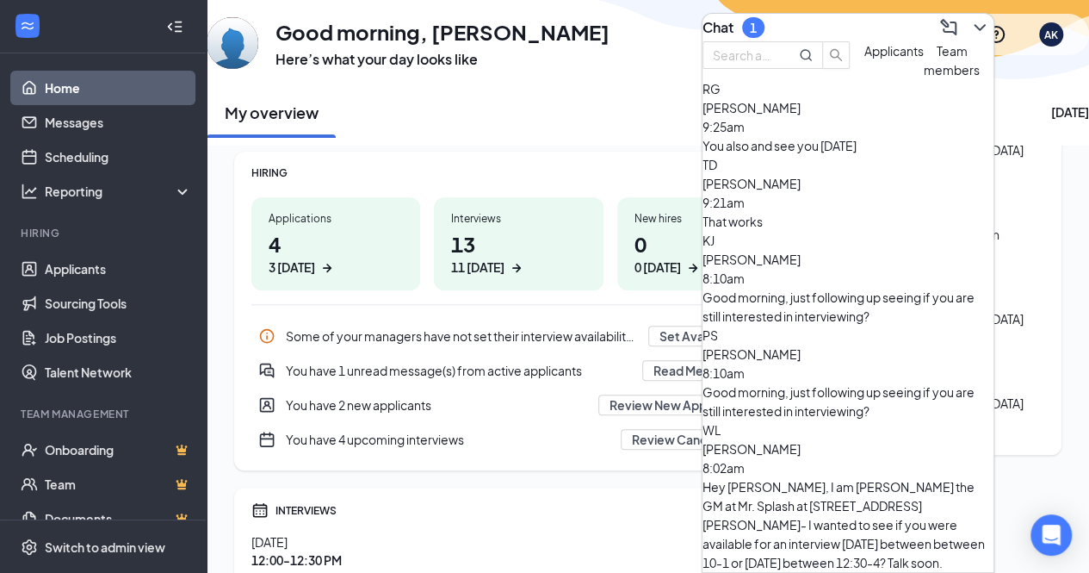
click at [970, 21] on icon "ChevronDown" at bounding box center [980, 27] width 21 height 21
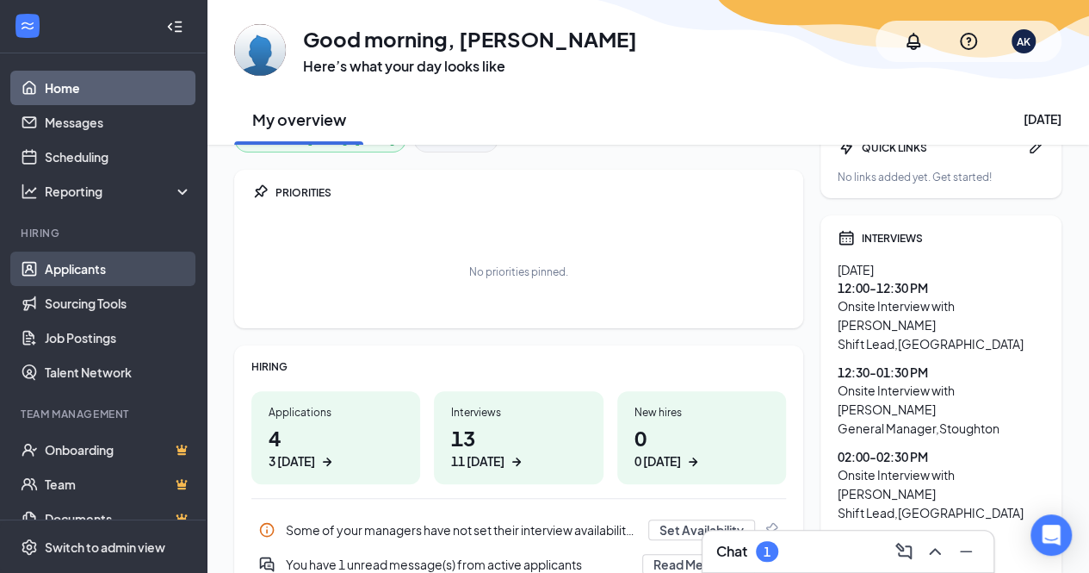
scroll to position [33, 0]
click at [68, 270] on link "Applicants" at bounding box center [118, 268] width 147 height 34
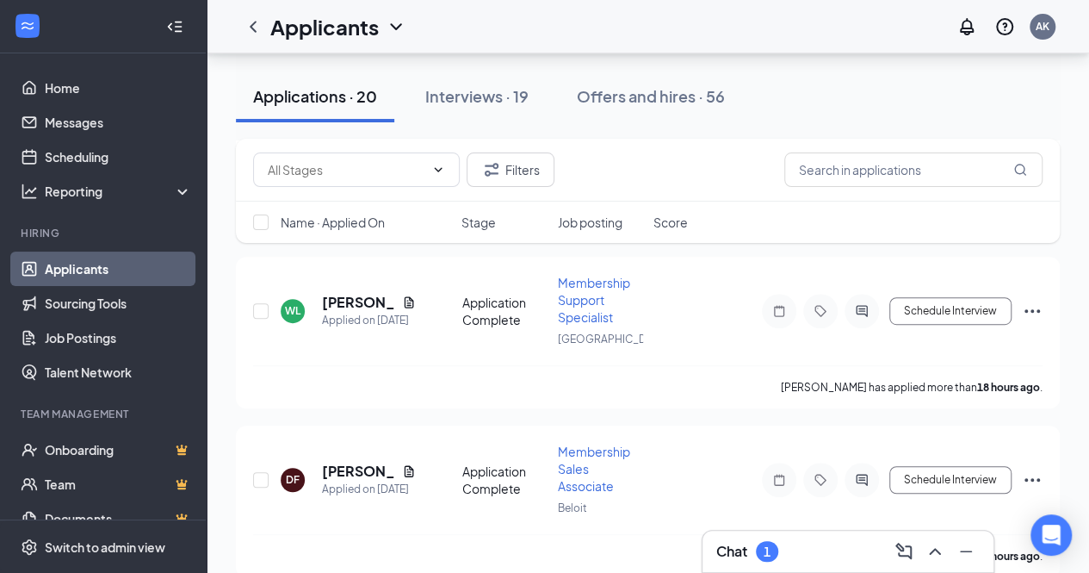
scroll to position [263, 0]
click at [168, 25] on icon "Collapse" at bounding box center [170, 26] width 4 height 8
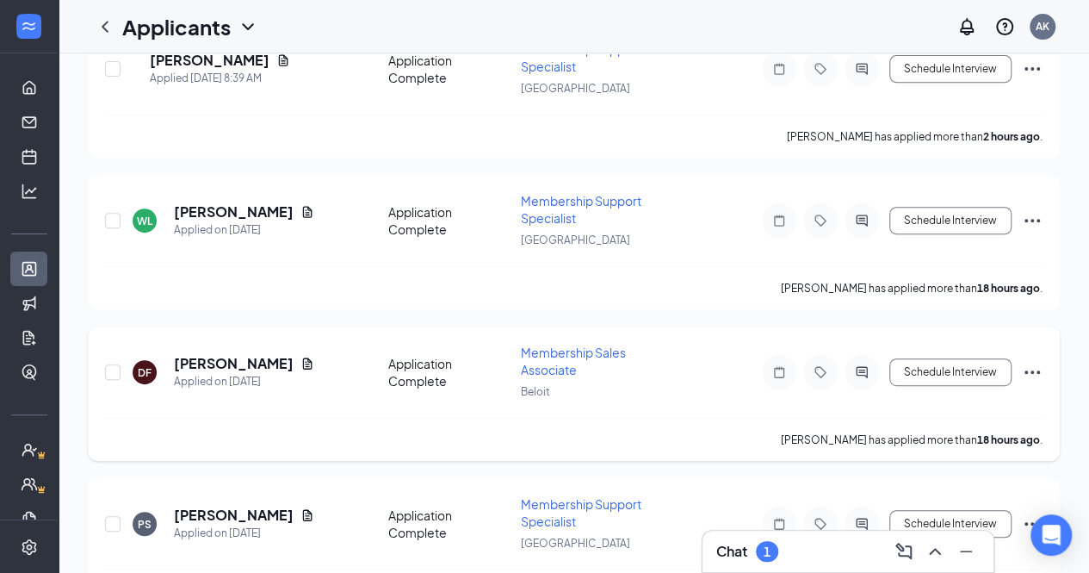
scroll to position [0, 0]
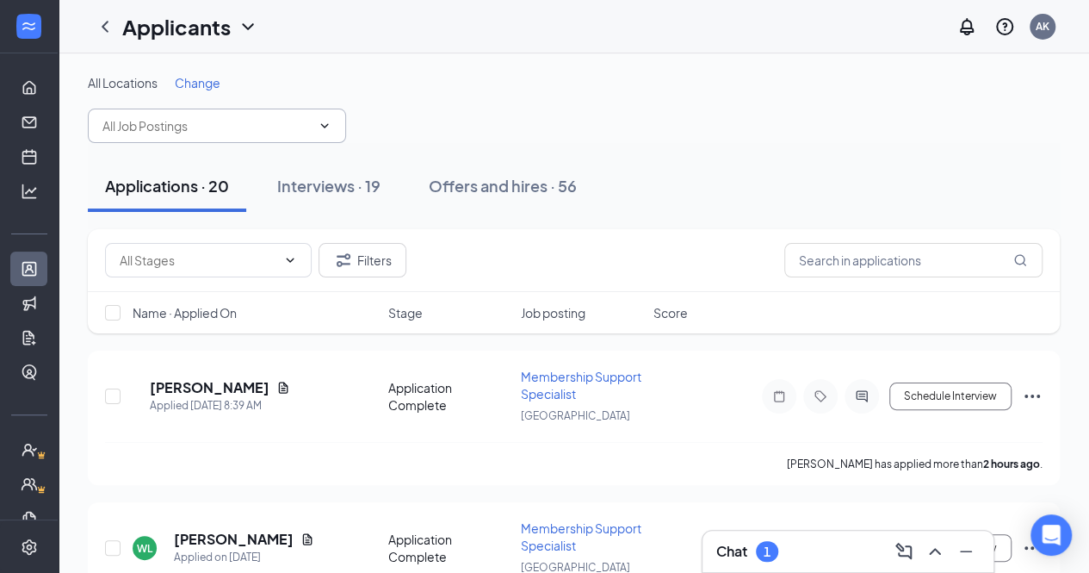
click at [222, 125] on input "text" at bounding box center [206, 125] width 208 height 19
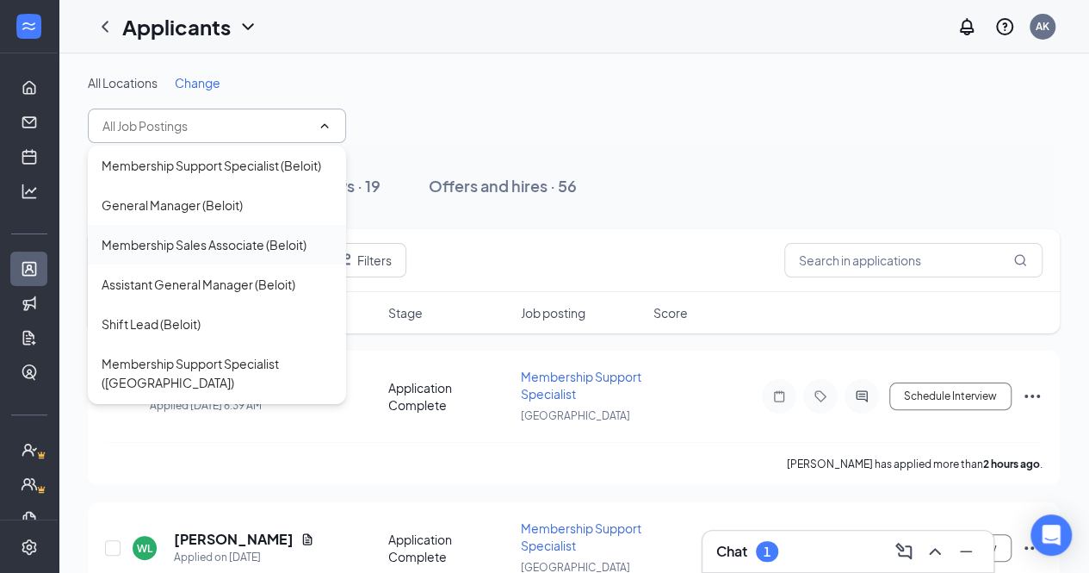
click at [289, 254] on div "Membership Sales Associate (Beloit)" at bounding box center [204, 244] width 205 height 19
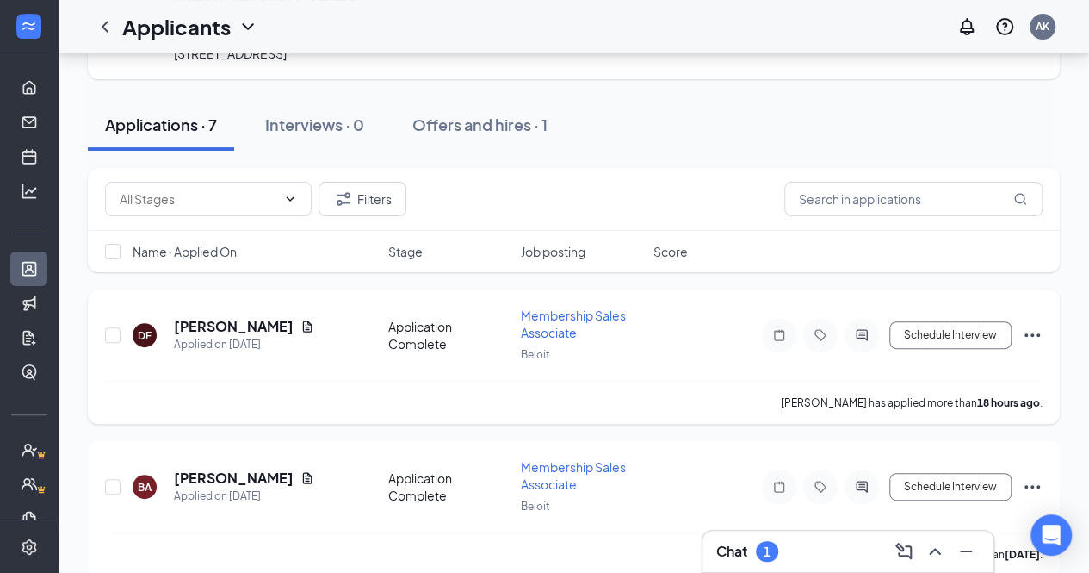
scroll to position [113, 0]
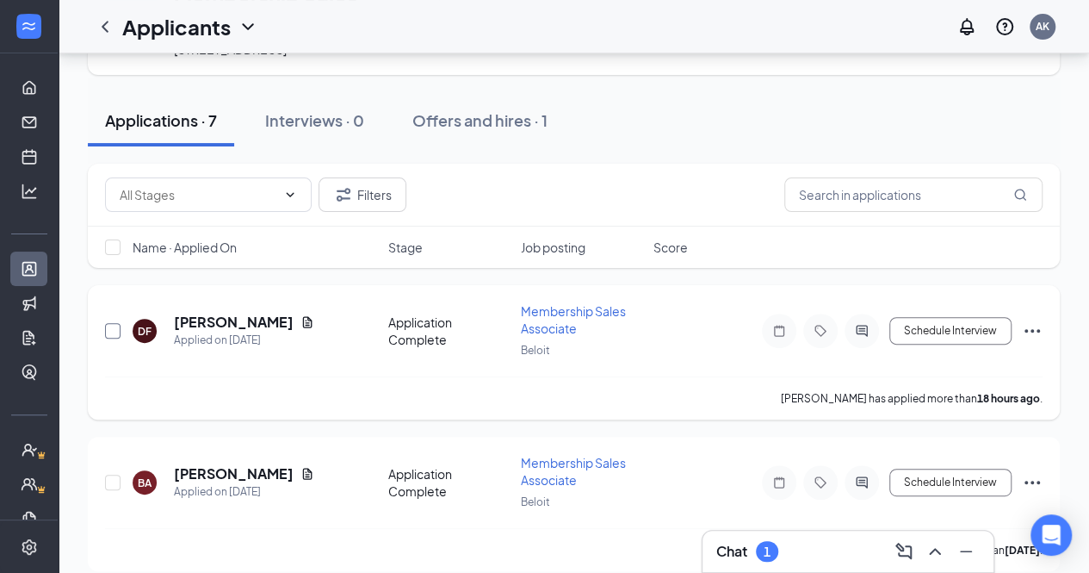
click at [116, 334] on input "checkbox" at bounding box center [112, 330] width 15 height 15
checkbox input "true"
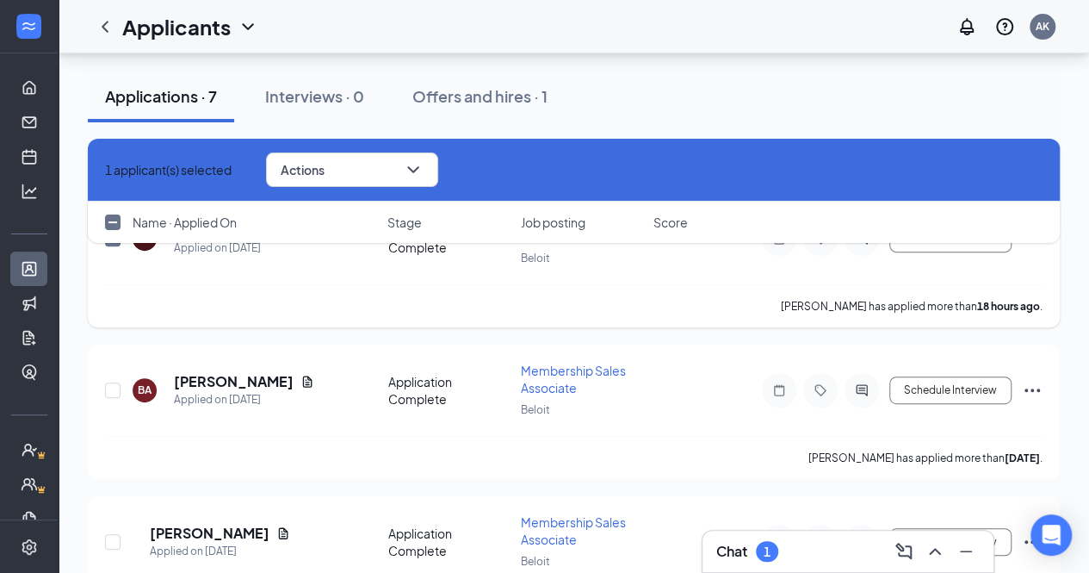
scroll to position [209, 0]
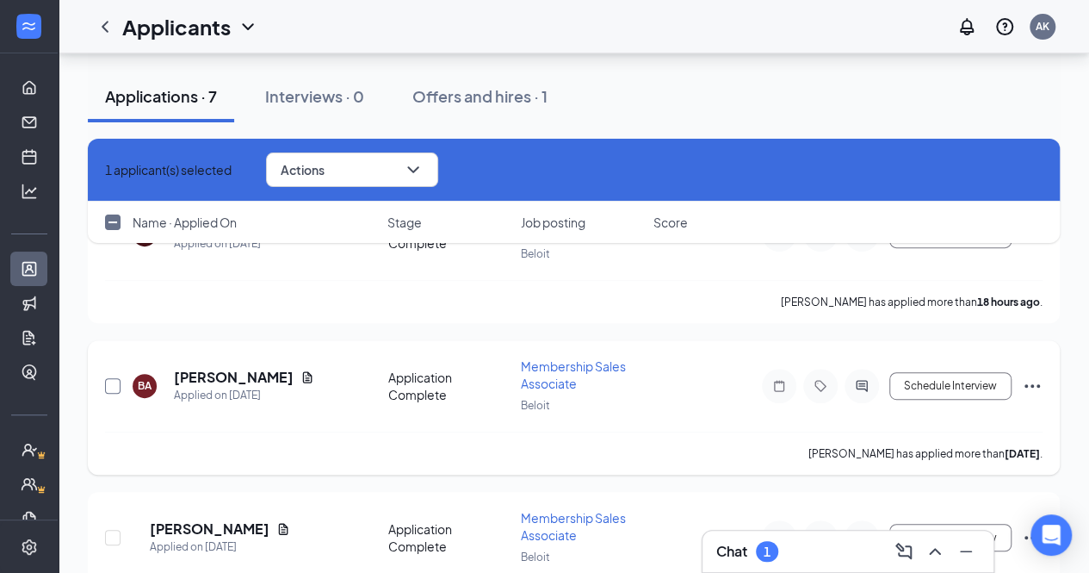
click at [110, 381] on input "checkbox" at bounding box center [112, 385] width 15 height 15
checkbox input "true"
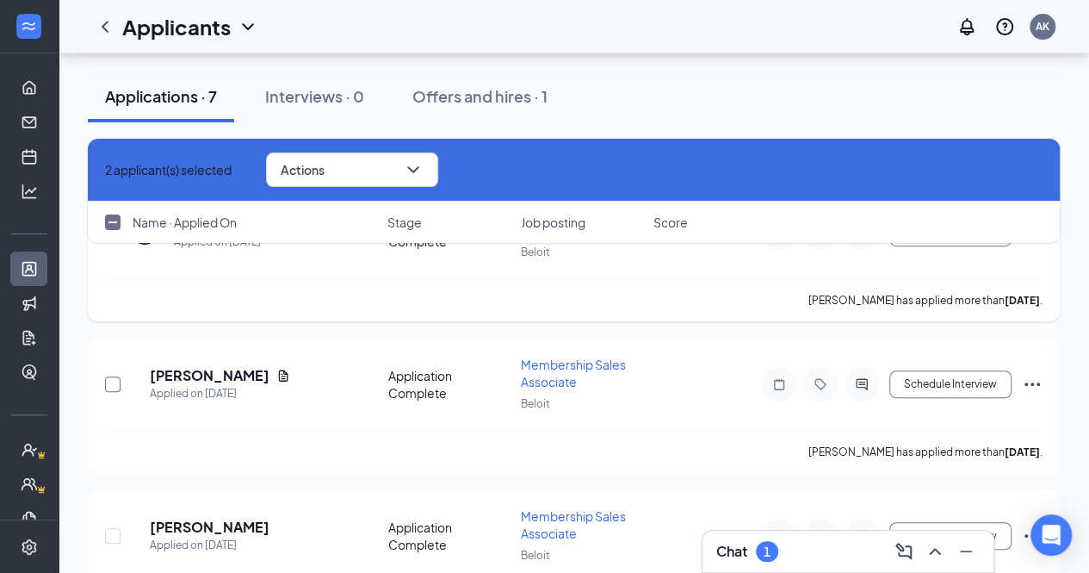
click at [110, 381] on input "checkbox" at bounding box center [112, 383] width 15 height 15
checkbox input "true"
click at [110, 381] on input "checkbox" at bounding box center [112, 383] width 15 height 15
checkbox input "true"
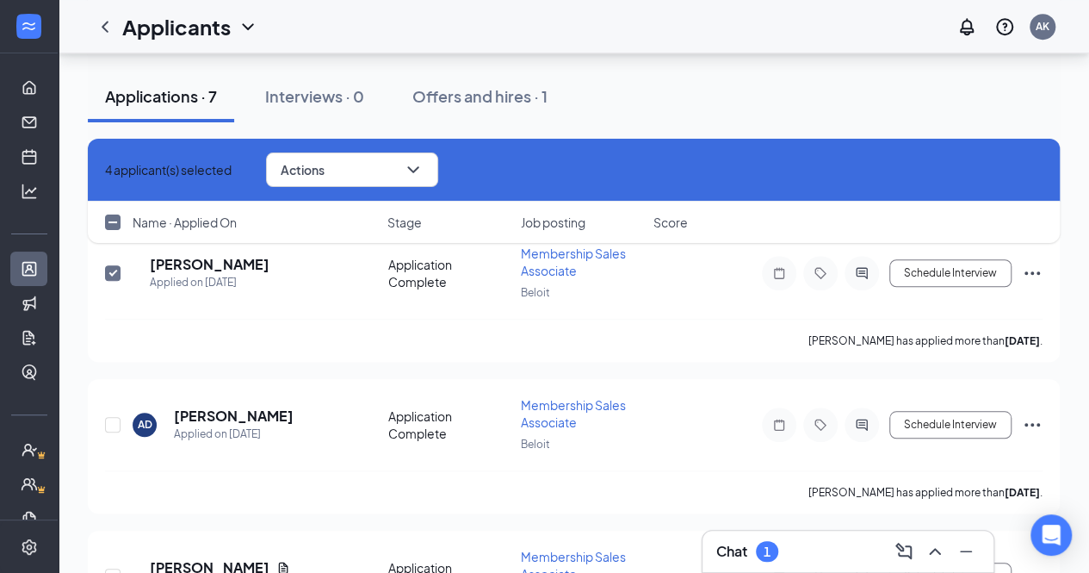
scroll to position [626, 0]
click at [111, 416] on input "checkbox" at bounding box center [112, 423] width 15 height 15
checkbox input "true"
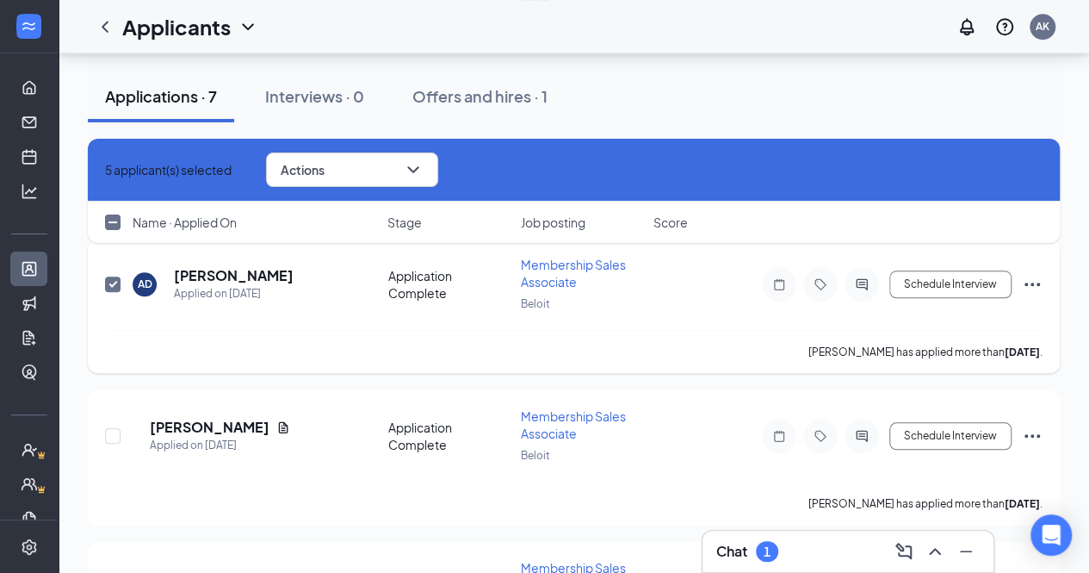
scroll to position [766, 0]
click at [111, 429] on input "checkbox" at bounding box center [112, 434] width 15 height 15
checkbox input "true"
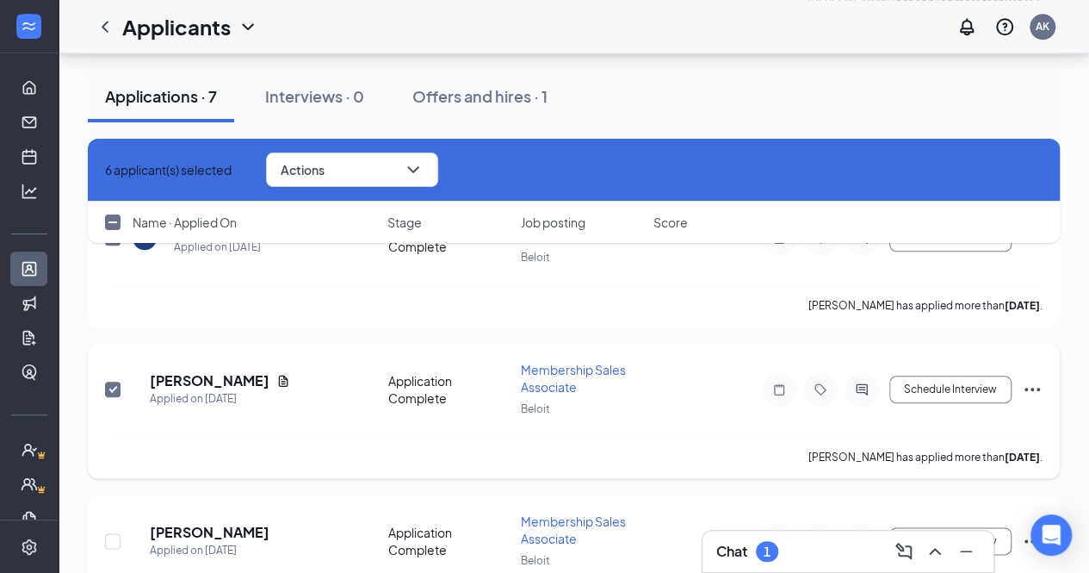
scroll to position [878, 0]
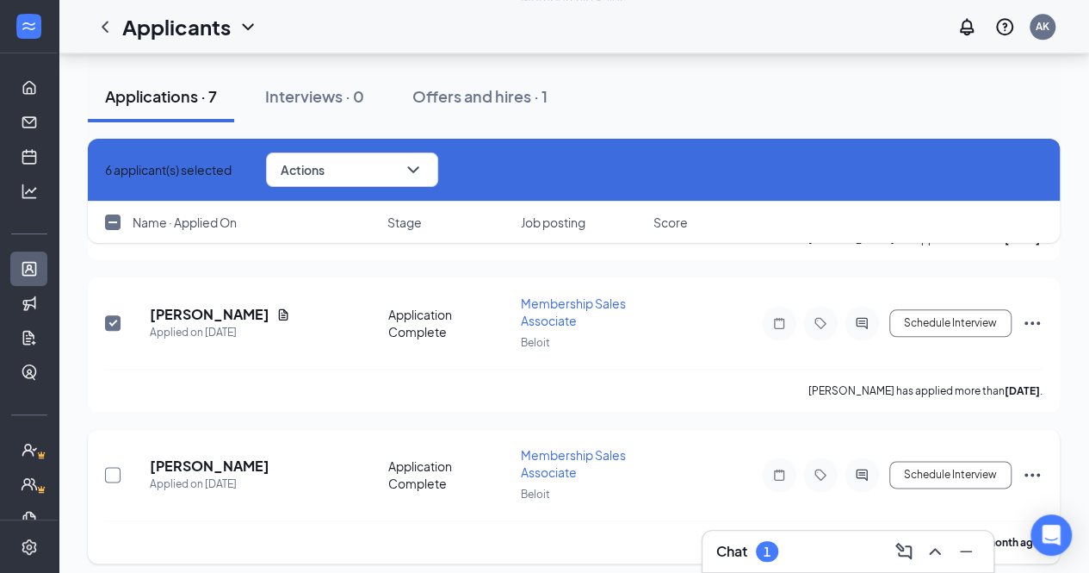
click at [112, 470] on input "checkbox" at bounding box center [112, 474] width 15 height 15
checkbox input "true"
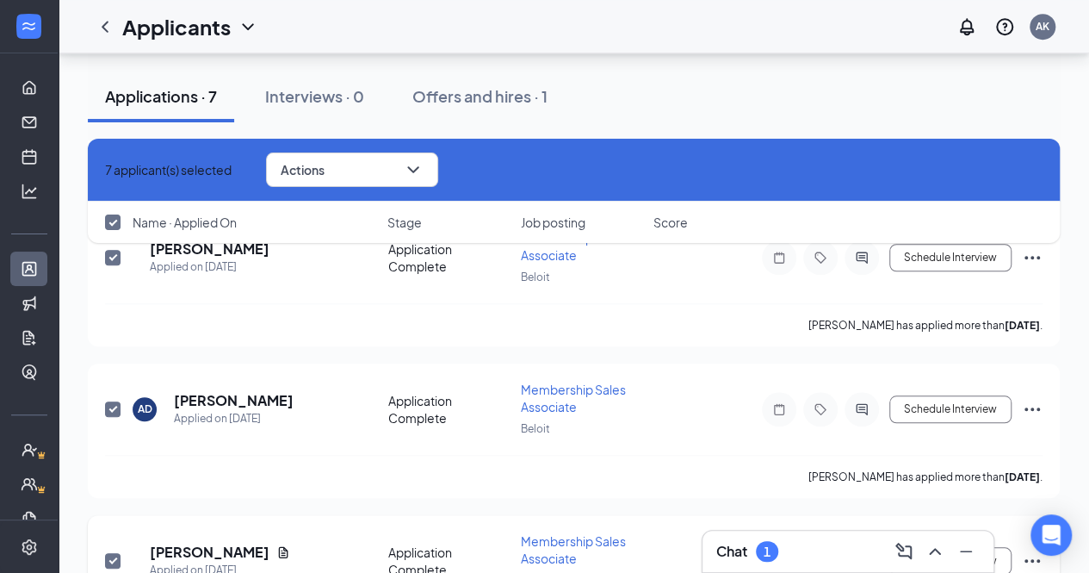
scroll to position [649, 0]
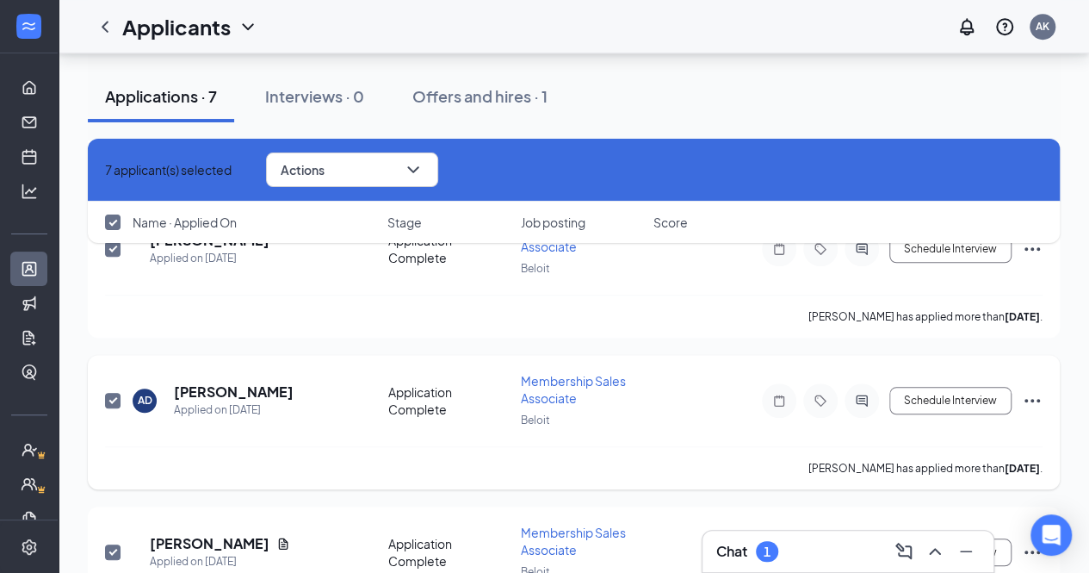
click at [110, 393] on input "checkbox" at bounding box center [112, 400] width 15 height 15
checkbox input "false"
click at [418, 167] on icon "ChevronDown" at bounding box center [412, 169] width 11 height 7
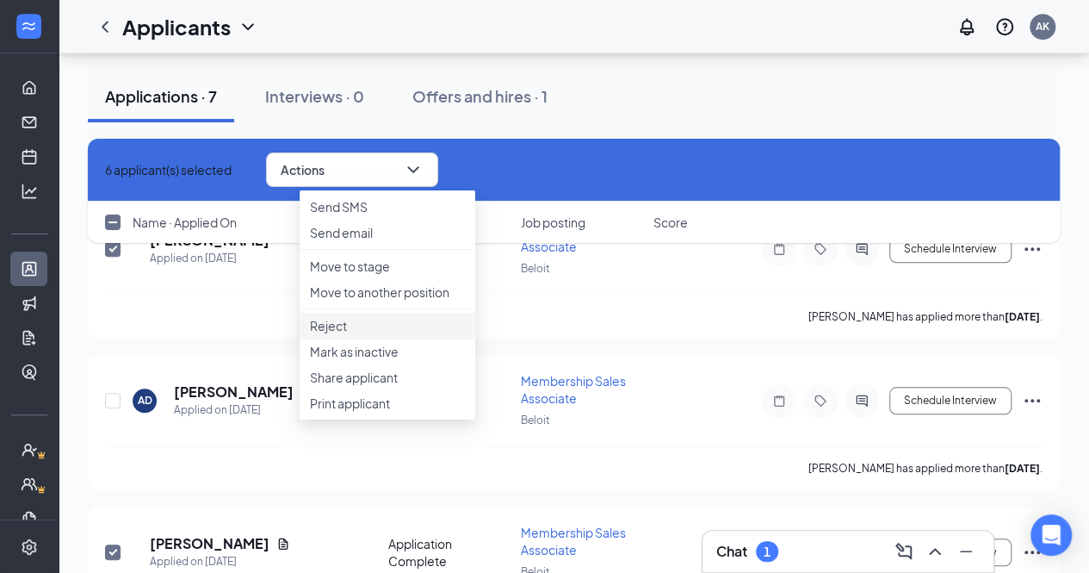
click at [341, 334] on p "Reject" at bounding box center [387, 325] width 155 height 17
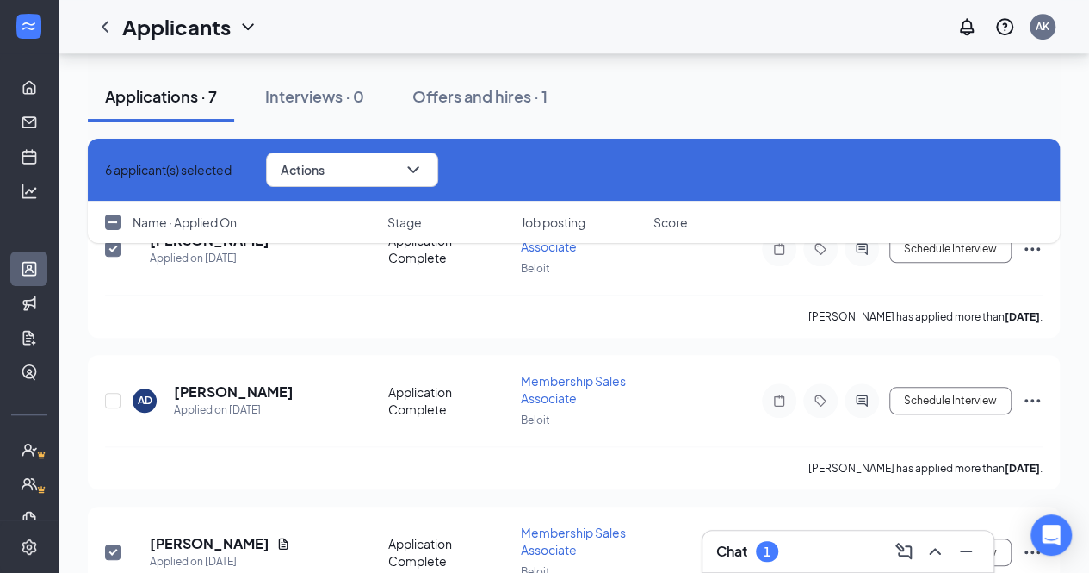
checkbox input "false"
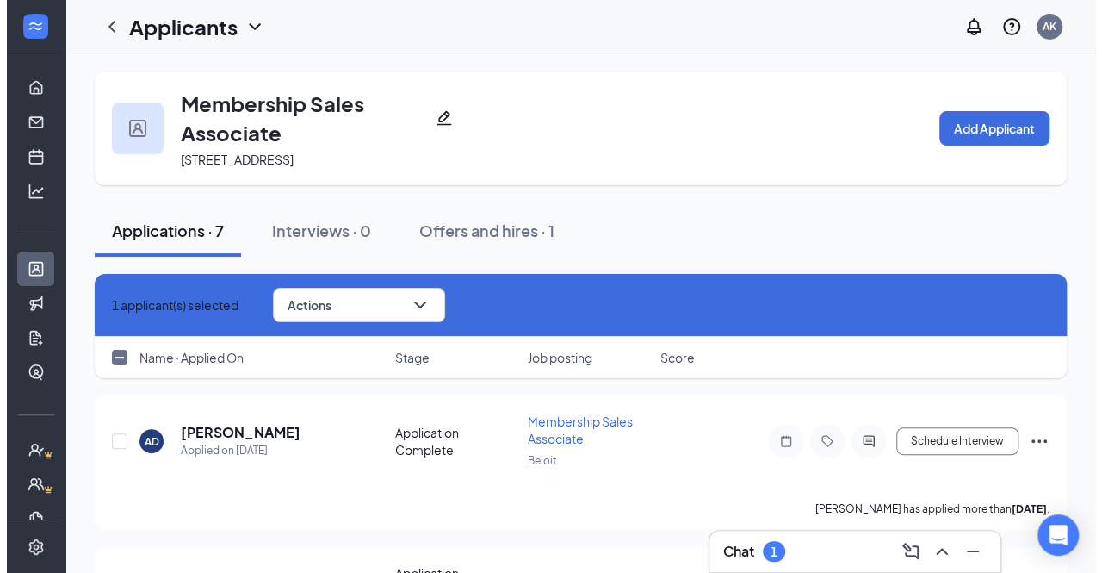
scroll to position [128, 0]
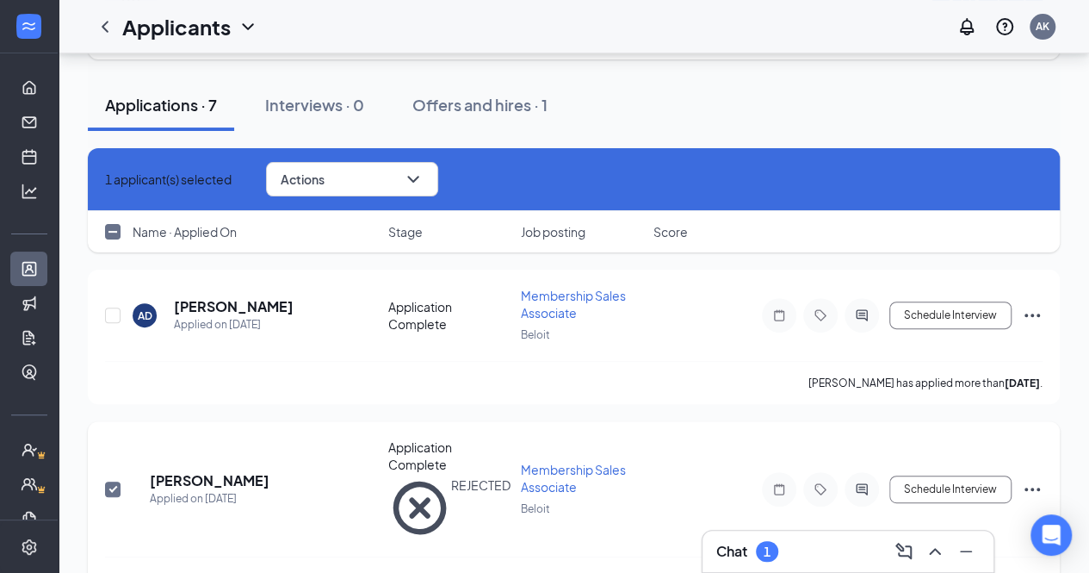
click at [115, 481] on input "checkbox" at bounding box center [112, 488] width 15 height 15
checkbox input "false"
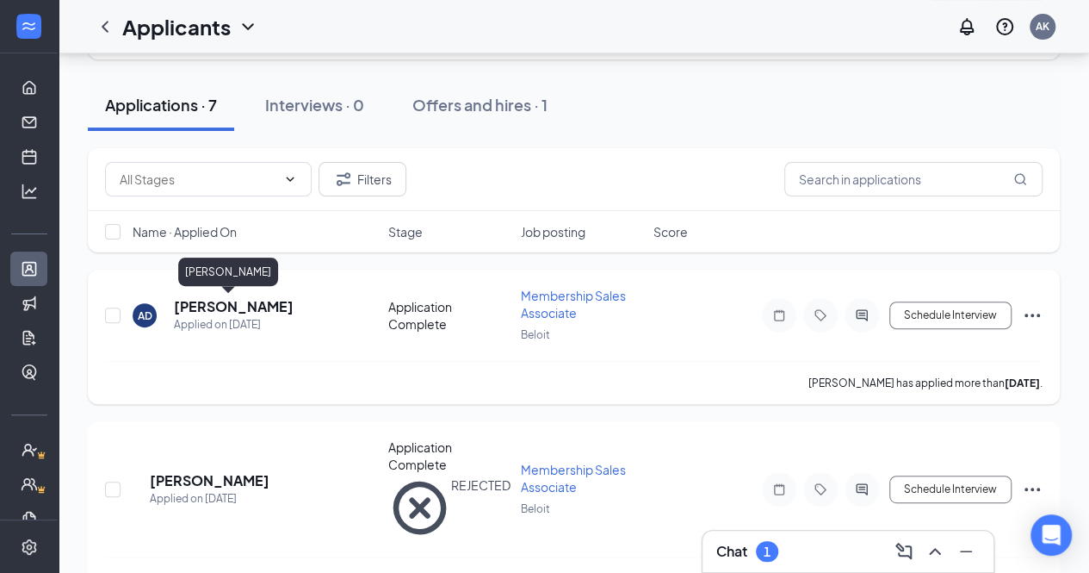
click at [238, 304] on h5 "[PERSON_NAME]" at bounding box center [234, 306] width 120 height 19
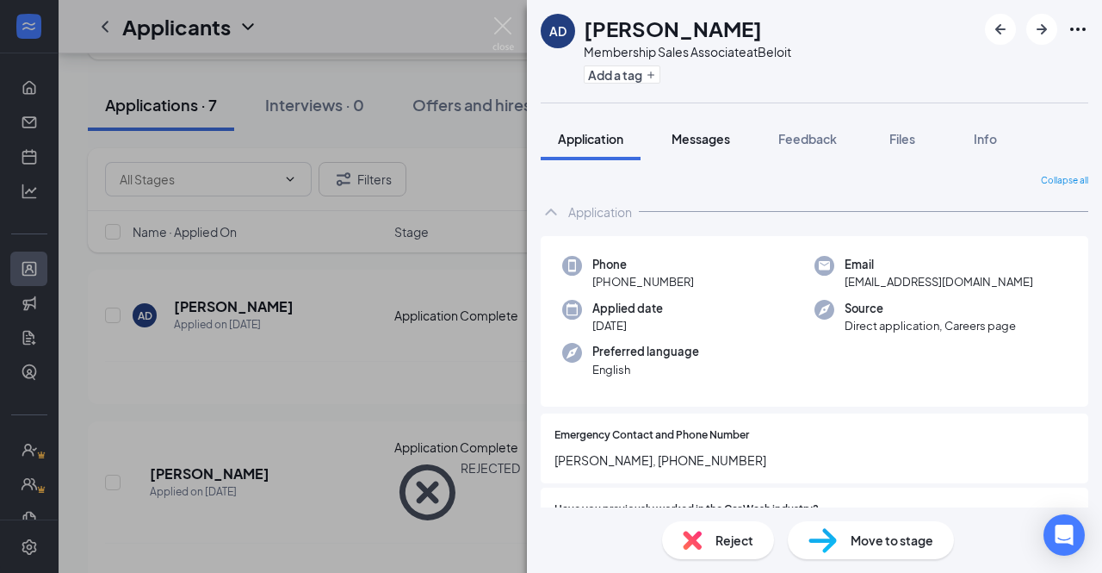
click at [716, 146] on span "Messages" at bounding box center [701, 138] width 59 height 15
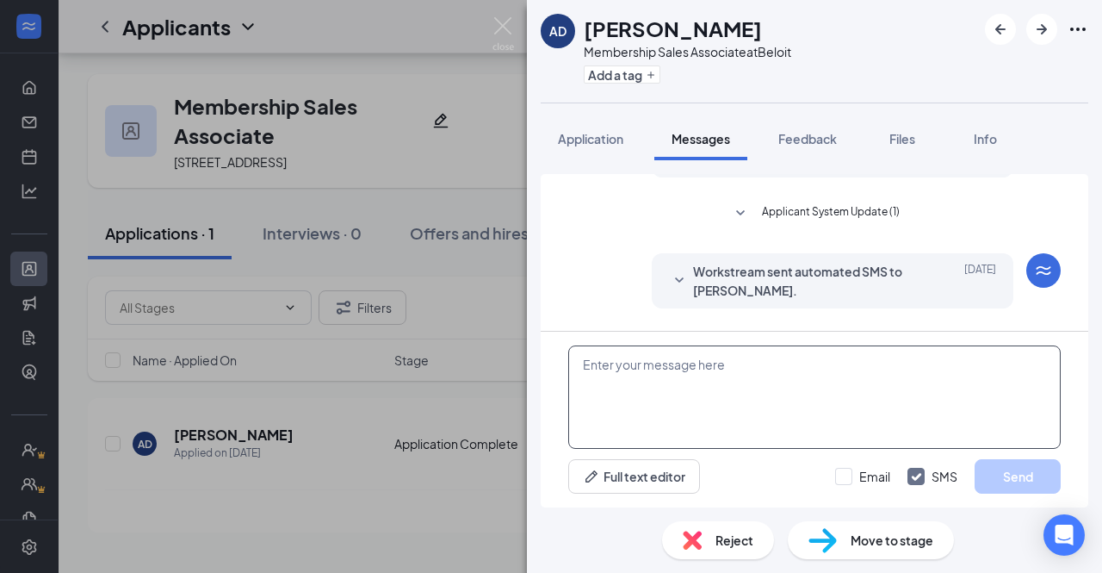
scroll to position [184, 0]
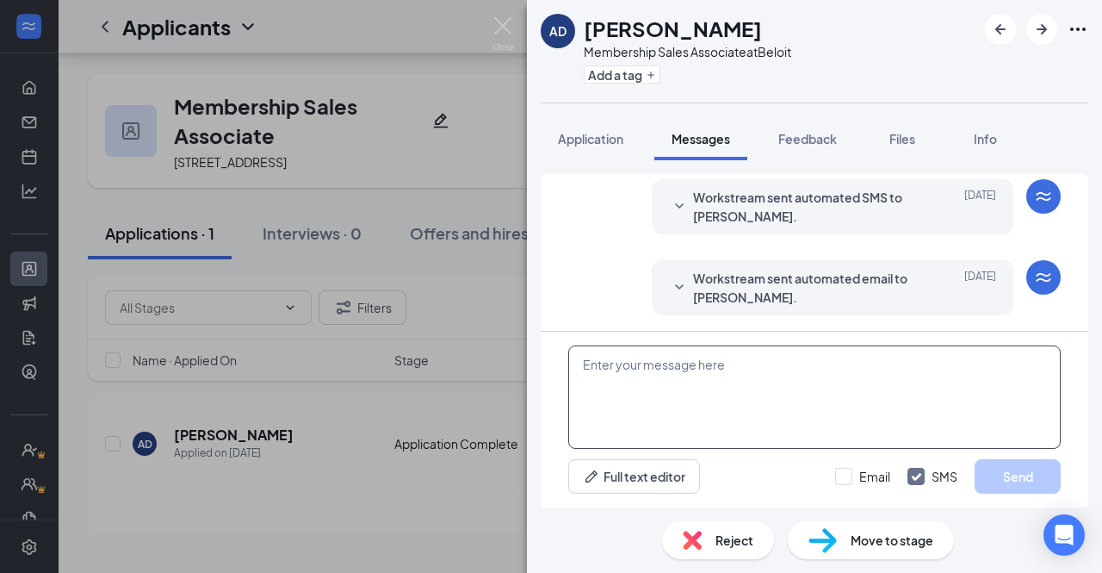
click at [714, 371] on textarea at bounding box center [814, 396] width 493 height 103
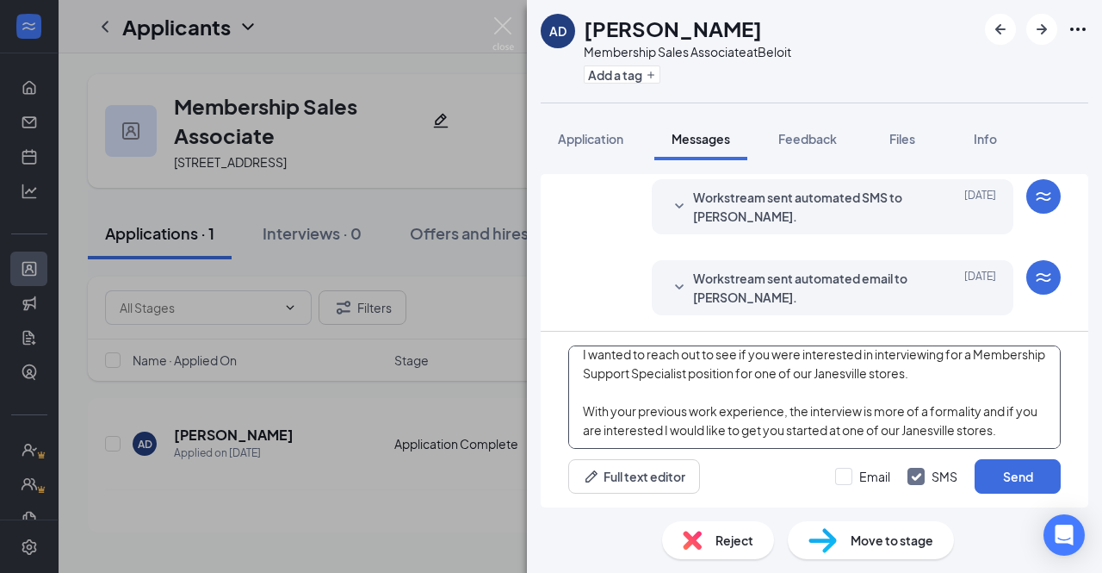
scroll to position [75, 0]
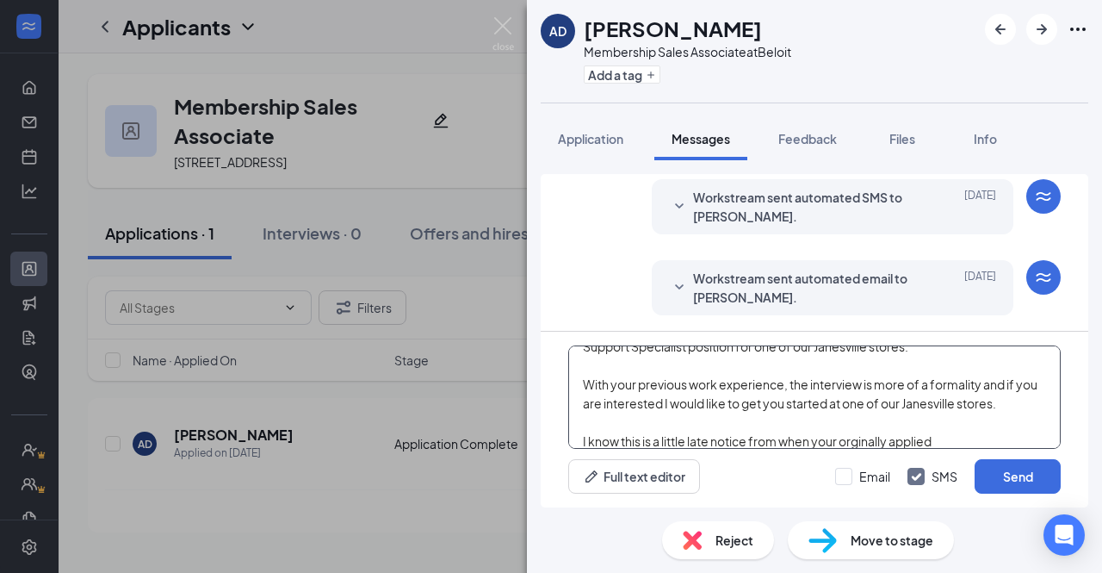
click at [864, 437] on textarea "Good morning, I wanted to reach out to see if you were interested in interviewi…" at bounding box center [814, 396] width 493 height 103
click at [871, 440] on textarea "Good morning, I wanted to reach out to see if you were interested in interviewi…" at bounding box center [814, 396] width 493 height 103
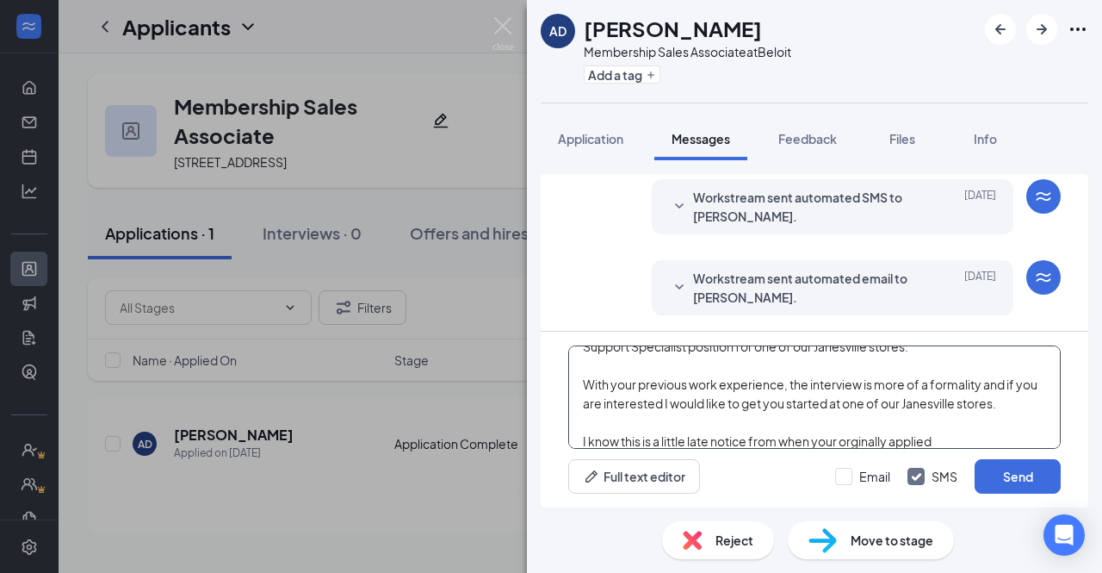
click at [887, 442] on textarea "Good morning, I wanted to reach out to see if you were interested in interviewi…" at bounding box center [814, 396] width 493 height 103
click at [946, 440] on textarea "Good morning, I wanted to reach out to see if you were interested in interviewi…" at bounding box center [814, 396] width 493 height 103
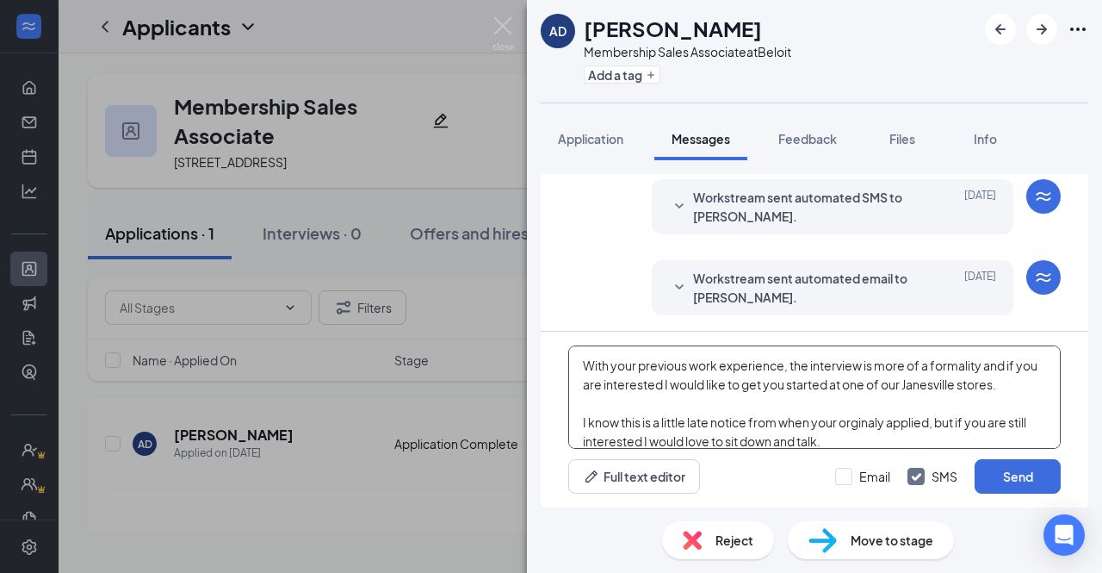
click at [877, 431] on textarea "Good morning, I wanted to reach out to see if you were interested in interviewi…" at bounding box center [814, 396] width 493 height 103
click at [854, 419] on textarea "Good morning, I wanted to reach out to see if you were interested in interviewi…" at bounding box center [814, 396] width 493 height 103
click at [871, 444] on textarea "Good morning, I wanted to reach out to see if you were interested in interviewi…" at bounding box center [814, 396] width 493 height 103
click at [880, 423] on textarea "Good morning, I wanted to reach out to see if you were interested in interviewi…" at bounding box center [814, 396] width 493 height 103
click at [852, 437] on textarea "Good morning, I wanted to reach out to see if you were interested in interviewi…" at bounding box center [814, 396] width 493 height 103
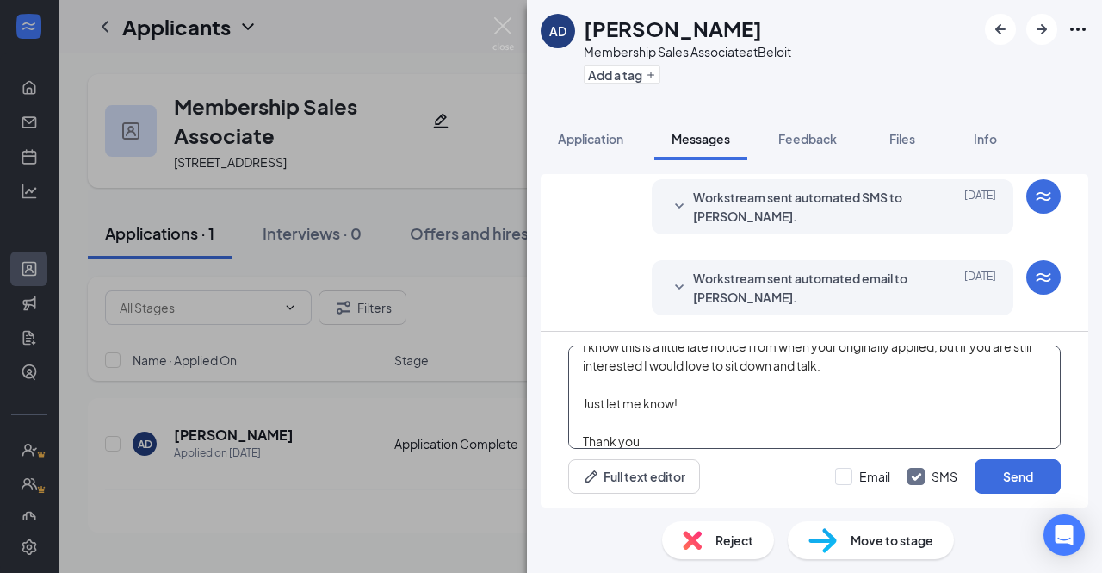
scroll to position [189, 0]
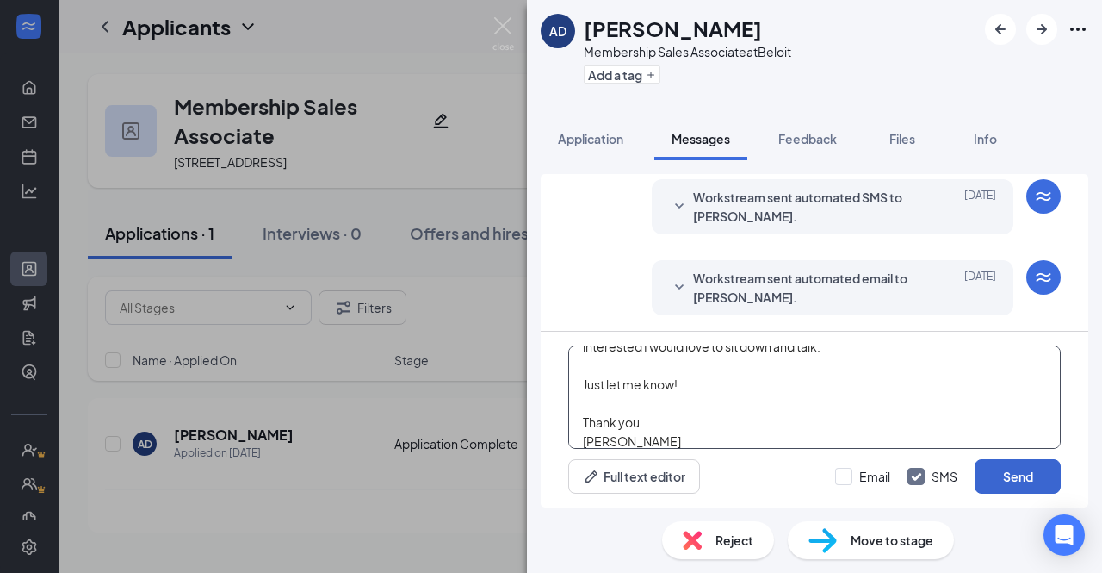
type textarea "Good morning, I wanted to reach out to see if you were interested in interviewi…"
click at [1019, 483] on button "Send" at bounding box center [1018, 476] width 86 height 34
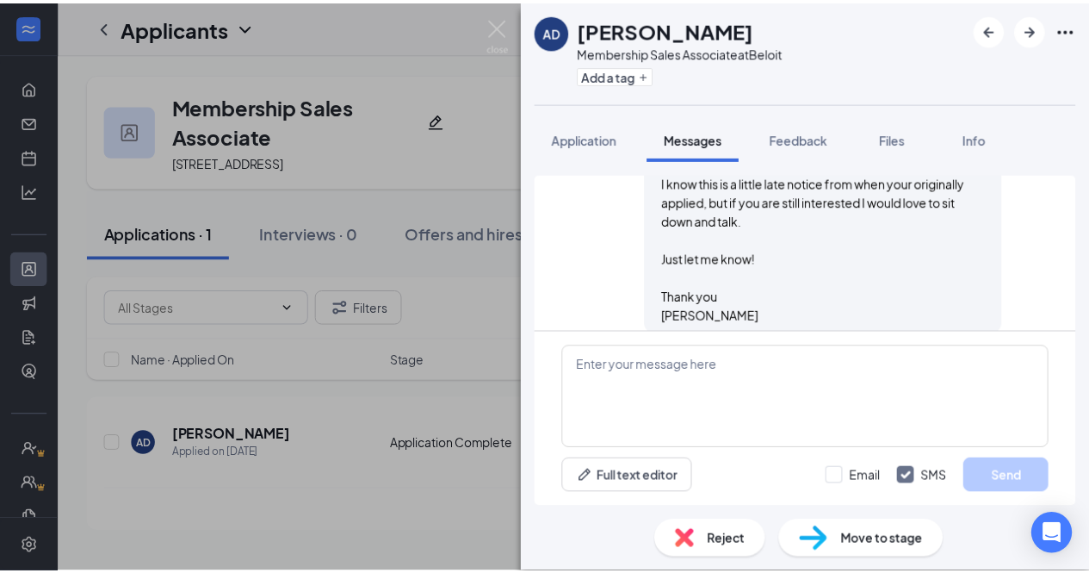
scroll to position [599, 0]
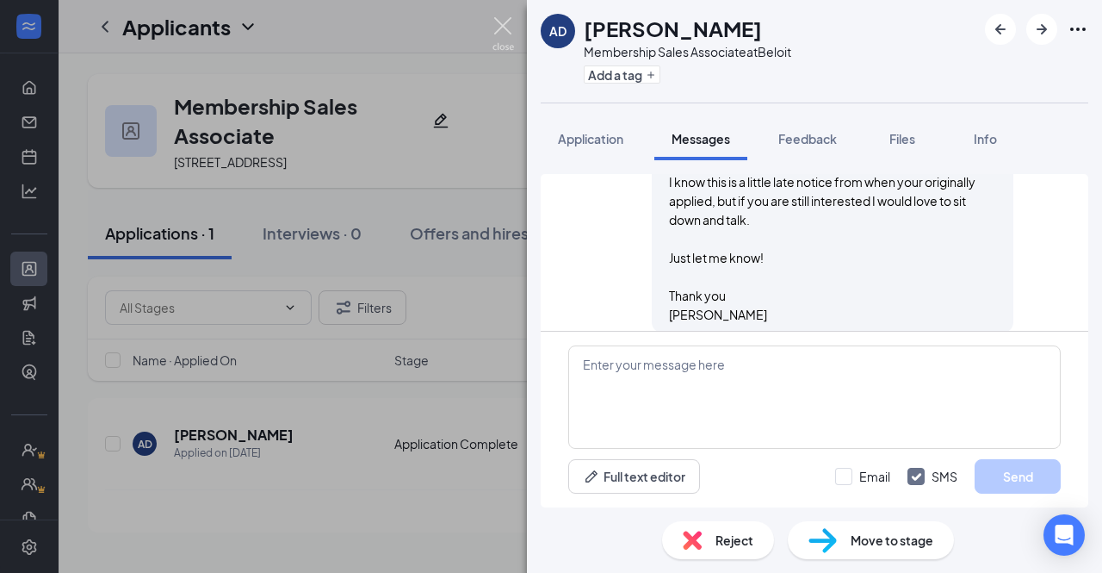
click at [507, 28] on img at bounding box center [504, 34] width 22 height 34
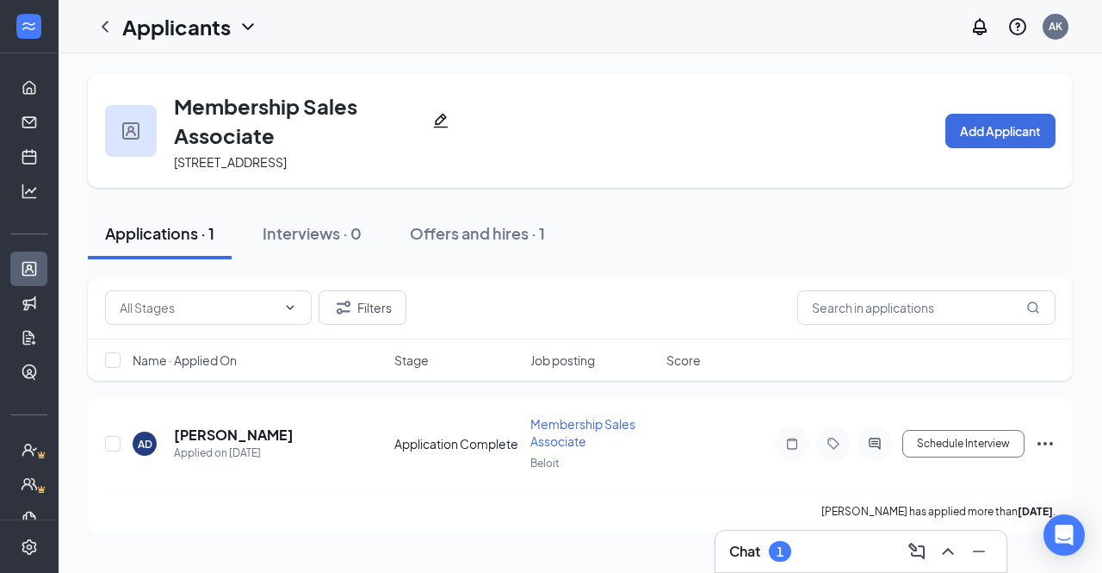
click at [748, 548] on h3 "Chat" at bounding box center [744, 551] width 31 height 19
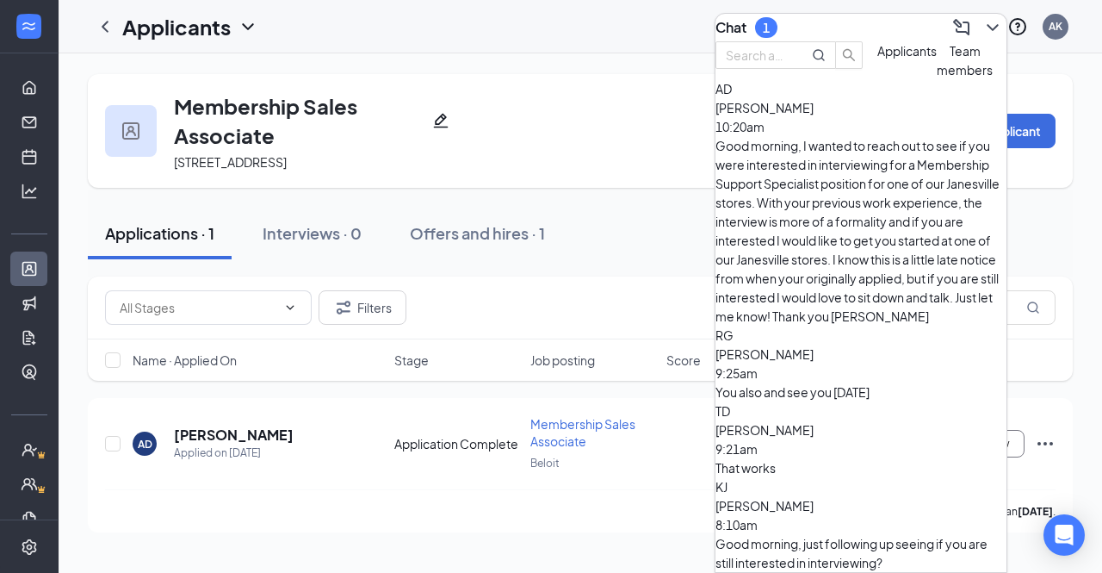
click at [815, 22] on div "Chat 1" at bounding box center [861, 28] width 291 height 28
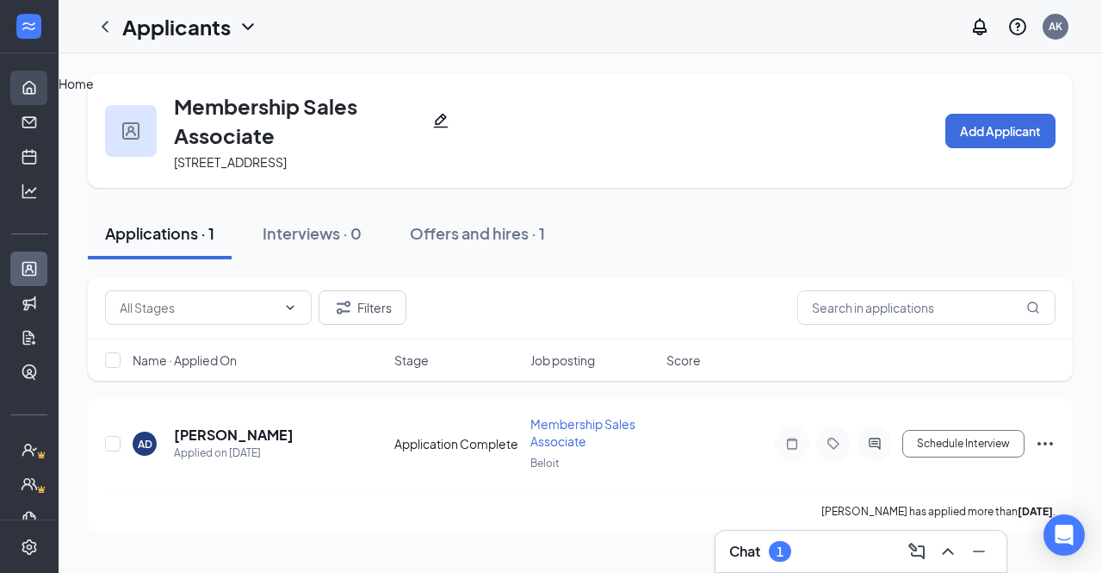
click at [45, 77] on link "Home" at bounding box center [53, 88] width 17 height 34
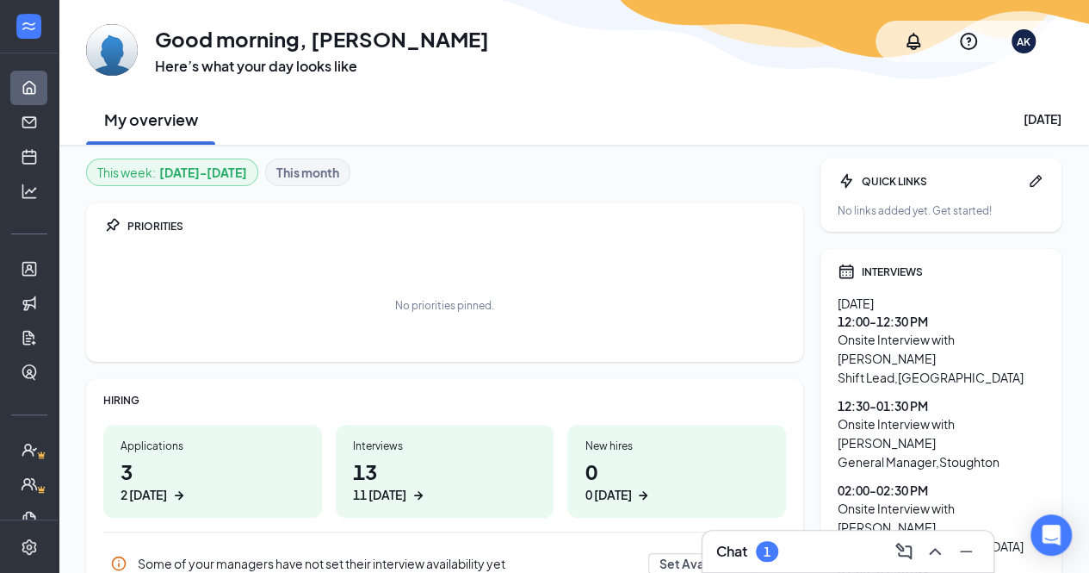
click at [757, 542] on div "Chat 1" at bounding box center [747, 551] width 62 height 21
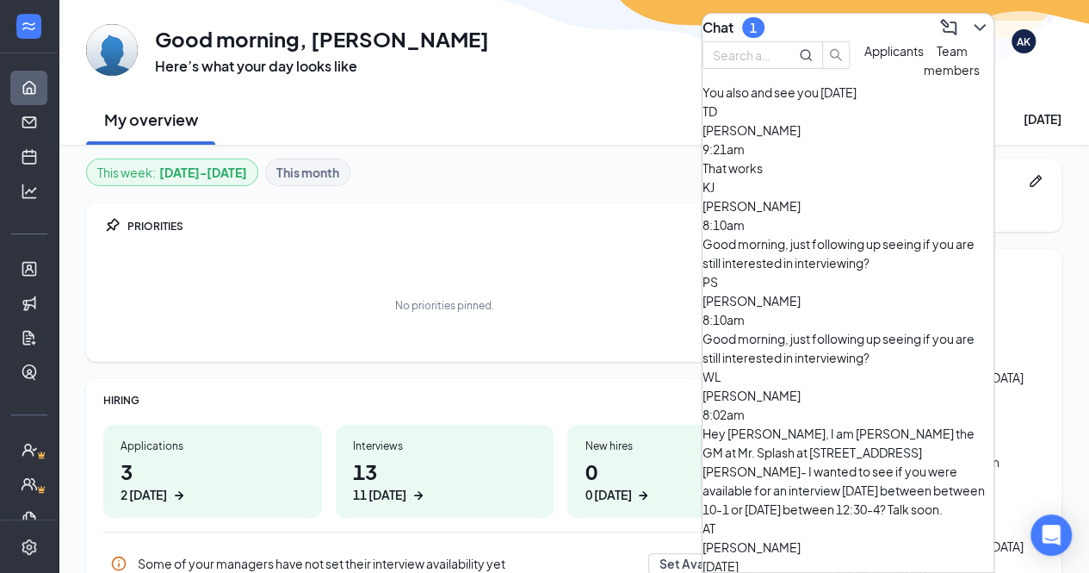
scroll to position [305, 0]
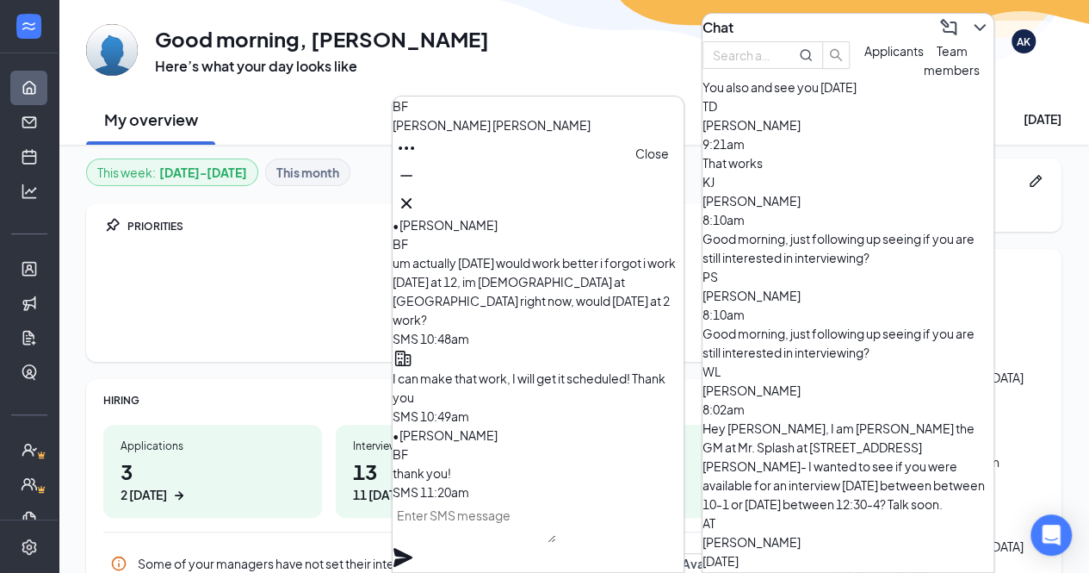
click at [417, 195] on icon "Cross" at bounding box center [406, 203] width 21 height 21
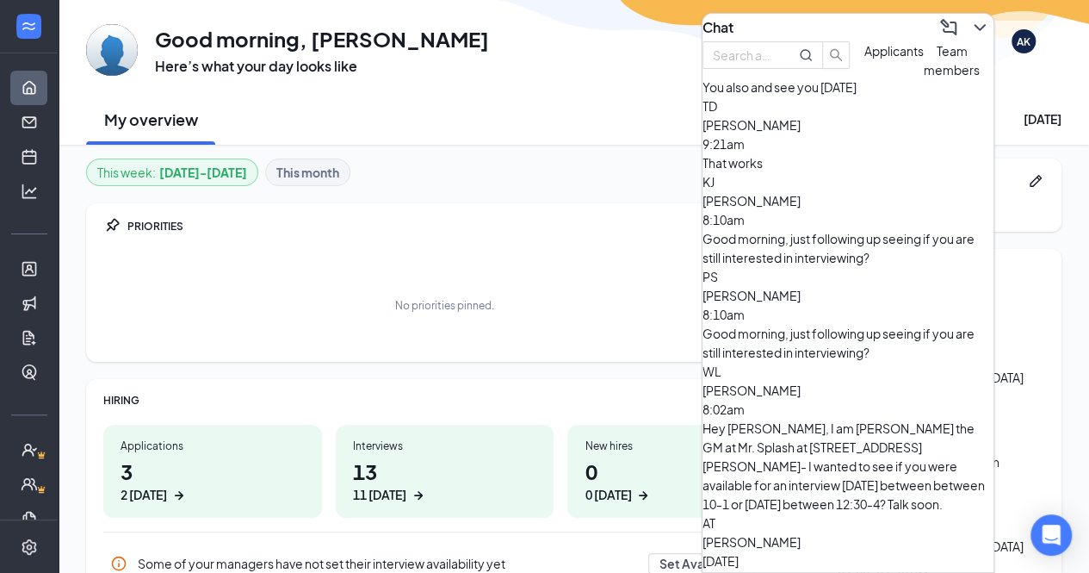
scroll to position [0, 0]
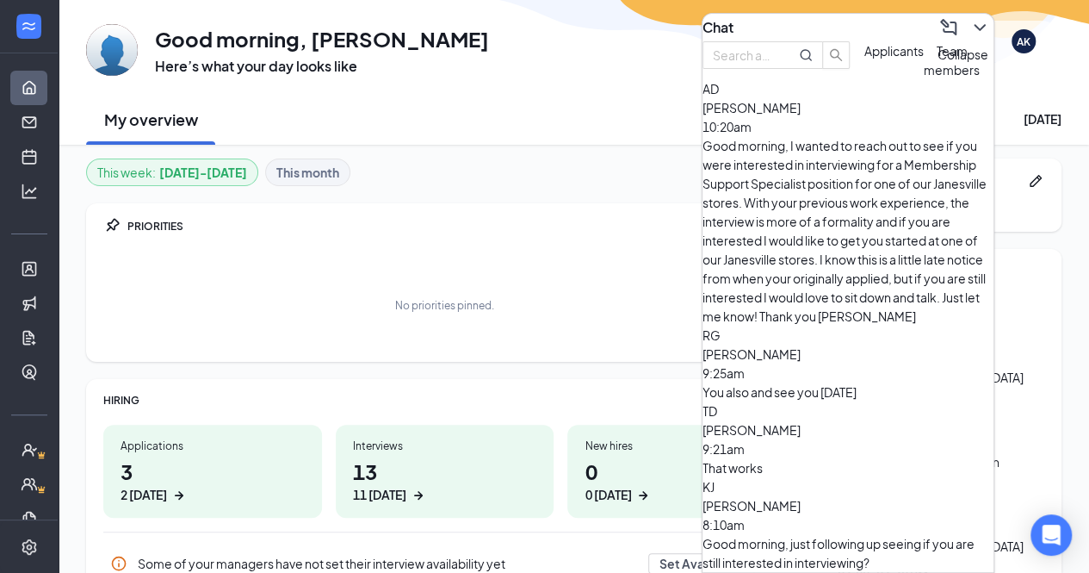
click at [970, 17] on icon "ChevronDown" at bounding box center [980, 27] width 21 height 21
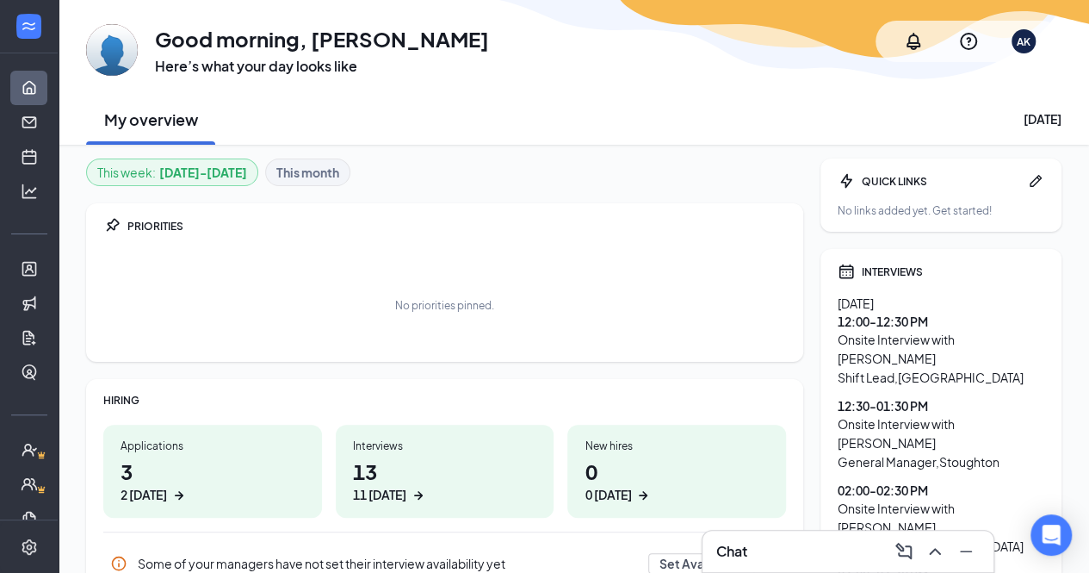
click at [785, 545] on div "Chat" at bounding box center [847, 551] width 263 height 28
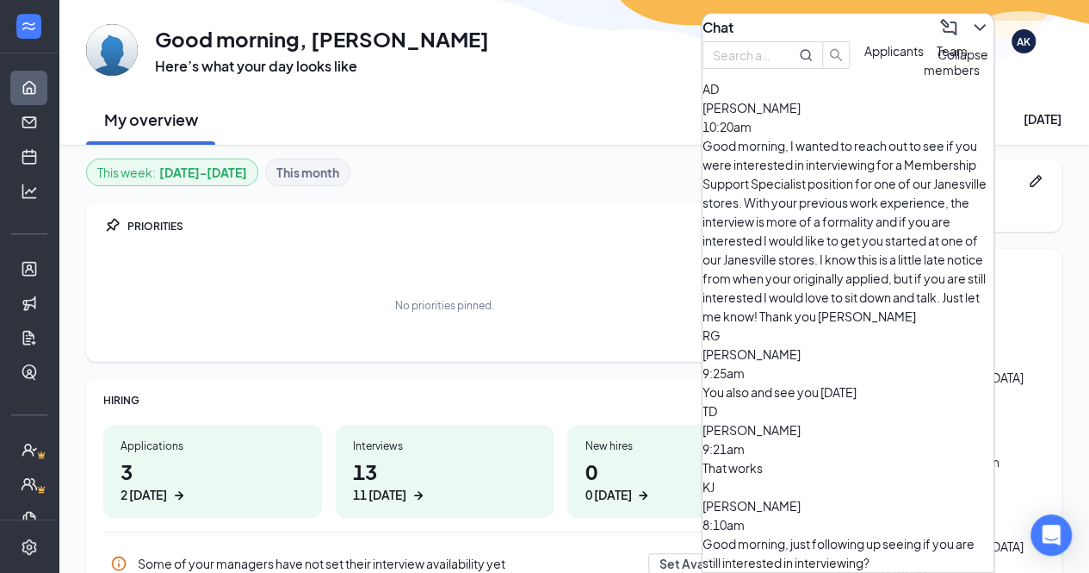
click at [974, 20] on icon "ChevronDown" at bounding box center [980, 27] width 21 height 21
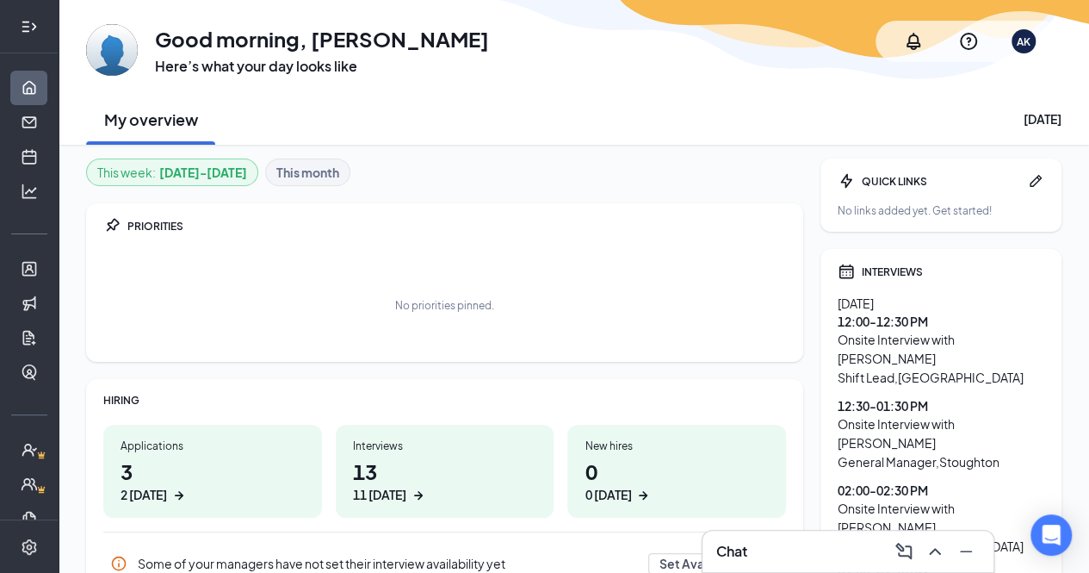
click at [24, 23] on icon "Expand" at bounding box center [29, 26] width 17 height 17
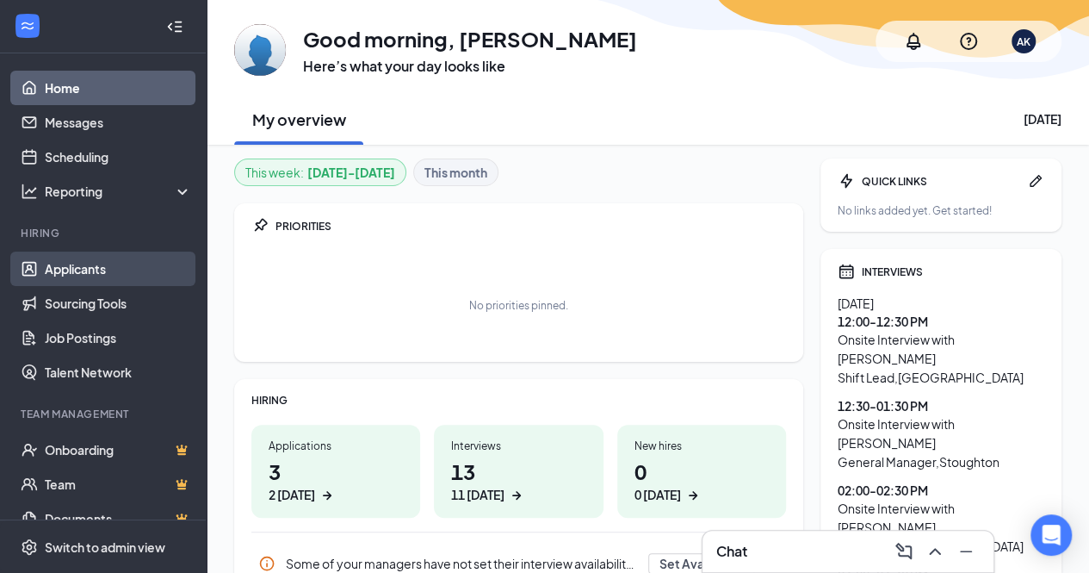
click at [111, 270] on link "Applicants" at bounding box center [118, 268] width 147 height 34
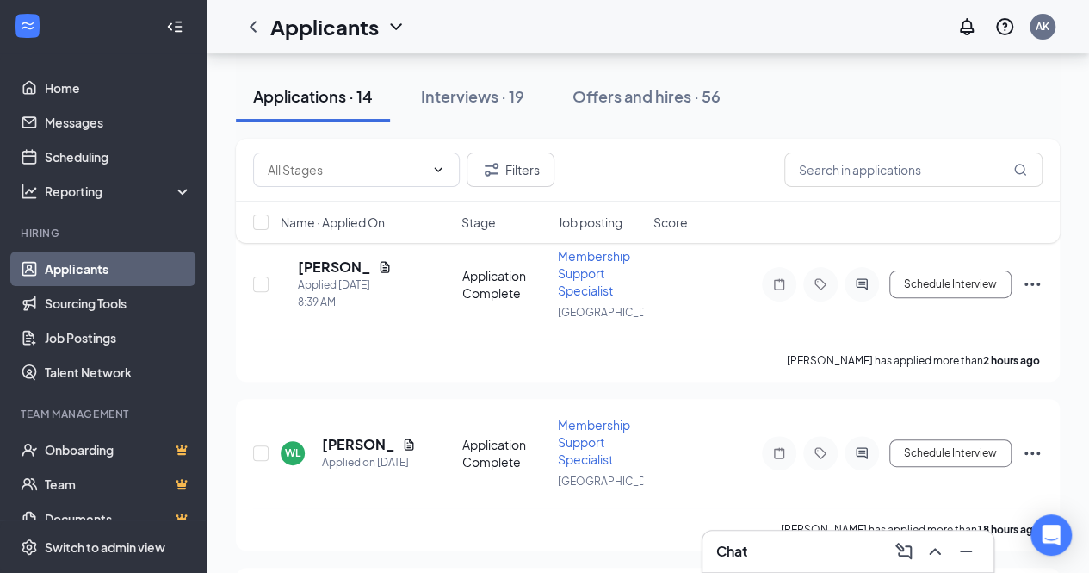
scroll to position [122, 0]
click at [170, 20] on div at bounding box center [175, 26] width 34 height 34
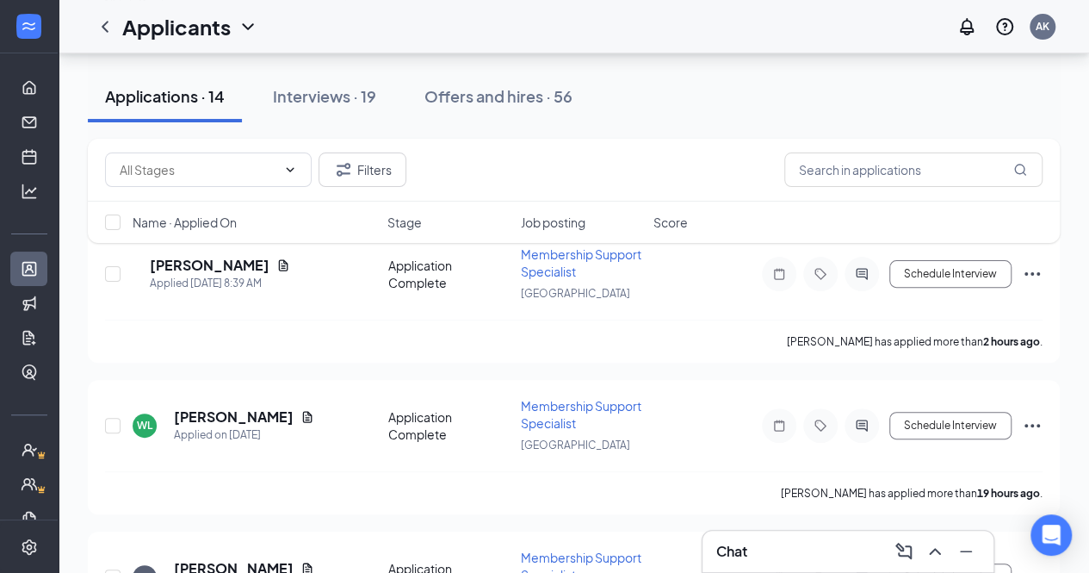
click at [792, 551] on div "Chat" at bounding box center [847, 551] width 263 height 28
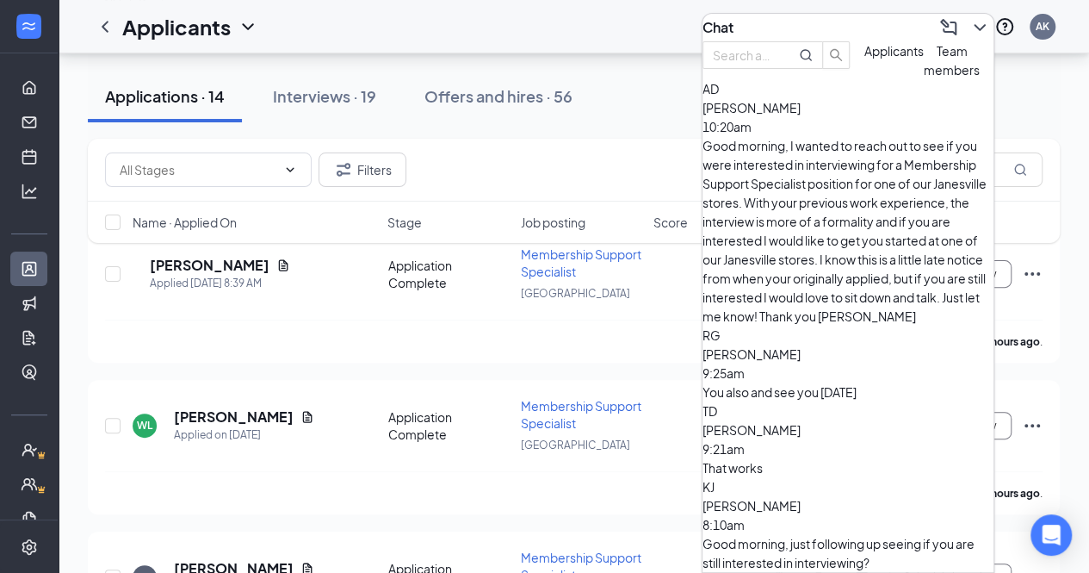
click at [848, 16] on div "Chat" at bounding box center [848, 28] width 291 height 28
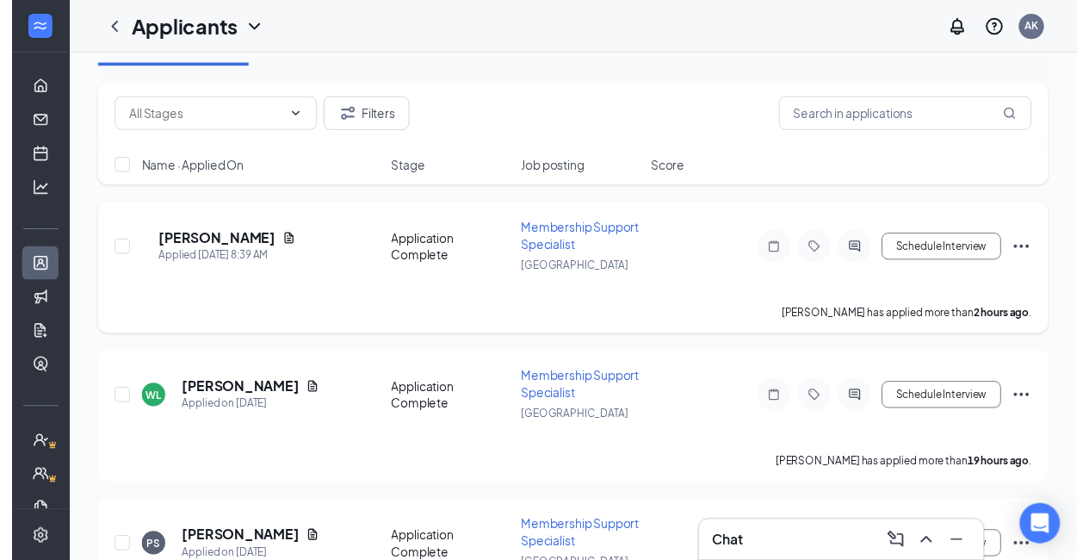
scroll to position [0, 0]
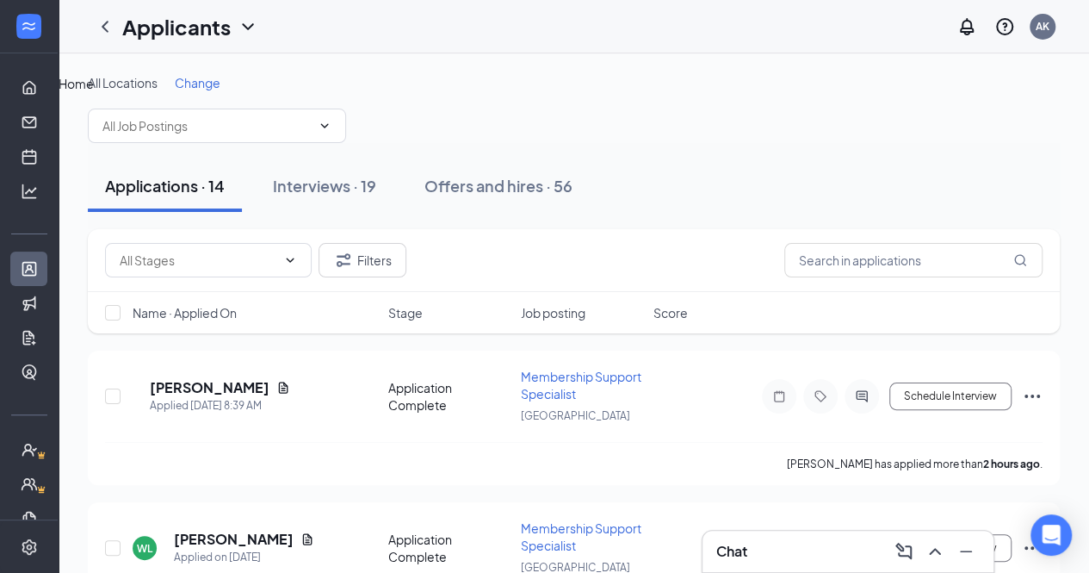
click at [15, 18] on div at bounding box center [29, 26] width 34 height 34
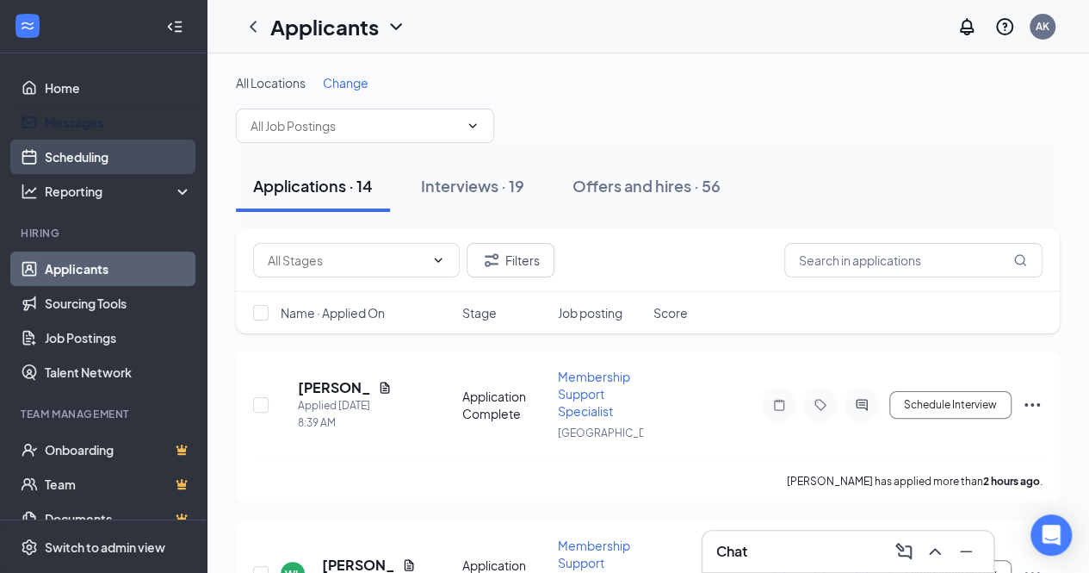
click at [52, 144] on link "Scheduling" at bounding box center [118, 156] width 147 height 34
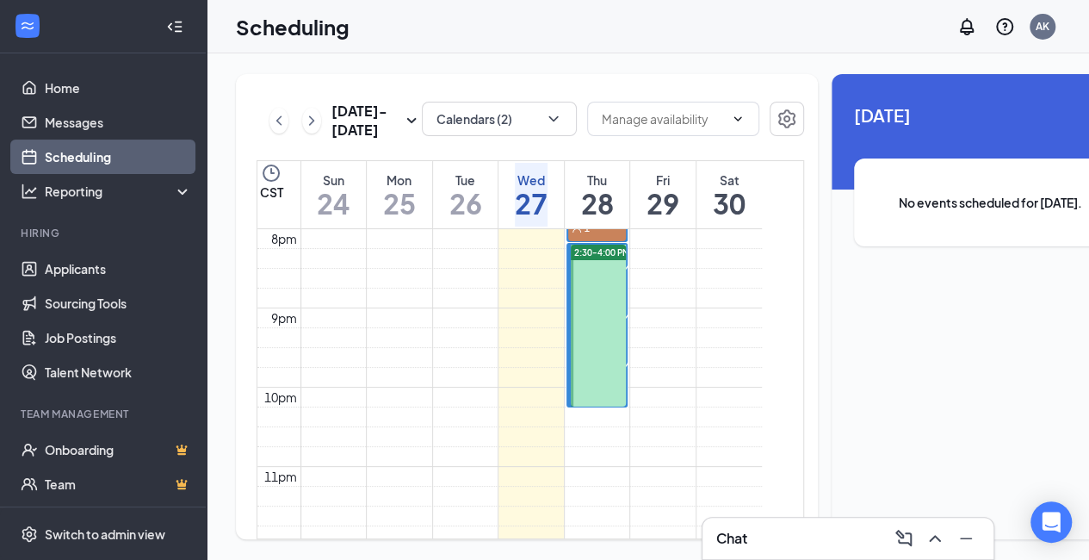
scroll to position [1585, 0]
click at [614, 293] on div "1" at bounding box center [614, 284] width 86 height 17
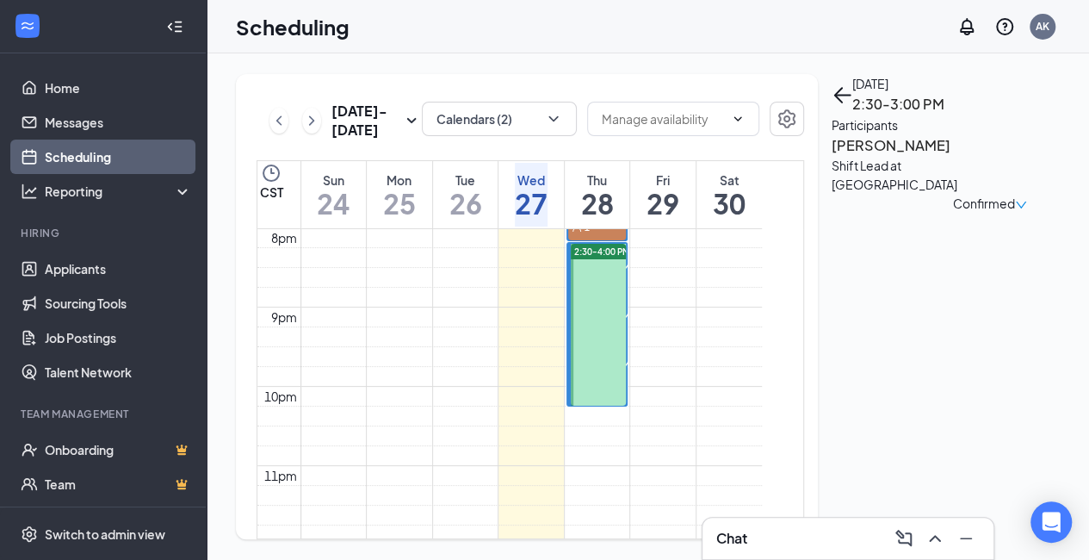
click at [607, 323] on span "3:00-3:30 PM" at bounding box center [600, 314] width 59 height 15
click at [605, 390] on div "1" at bounding box center [614, 381] width 86 height 17
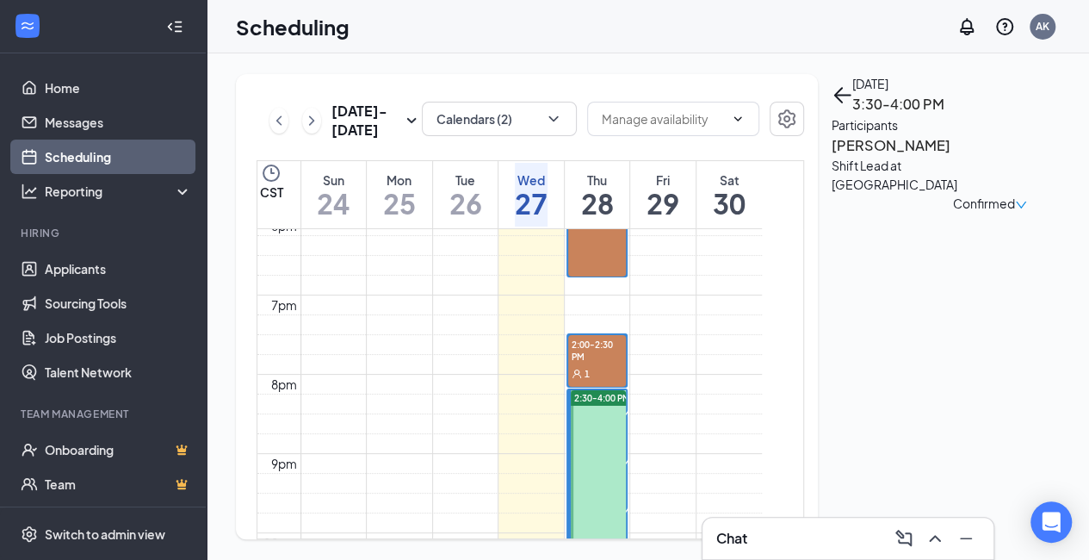
click at [605, 387] on div "2:00-2:30 PM 1" at bounding box center [597, 361] width 59 height 52
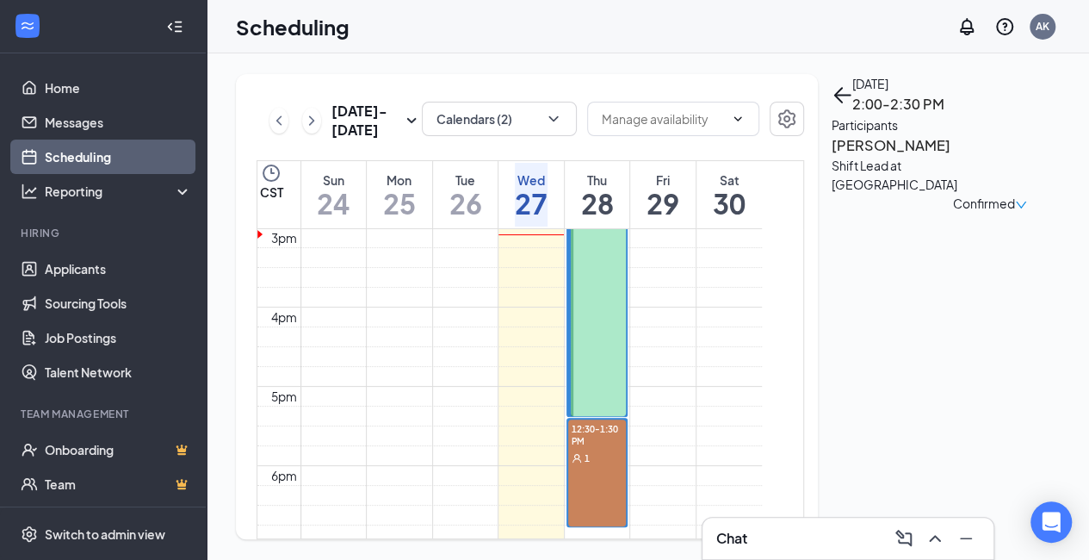
scroll to position [1188, 0]
click at [605, 9] on span "12:00-12:30 PM" at bounding box center [606, 1] width 70 height 15
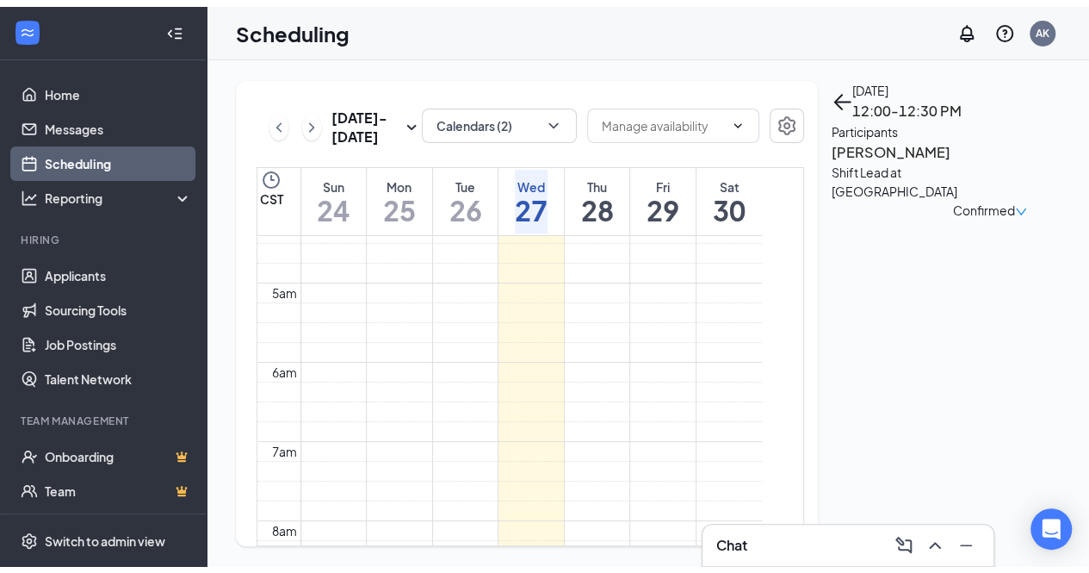
scroll to position [303, 0]
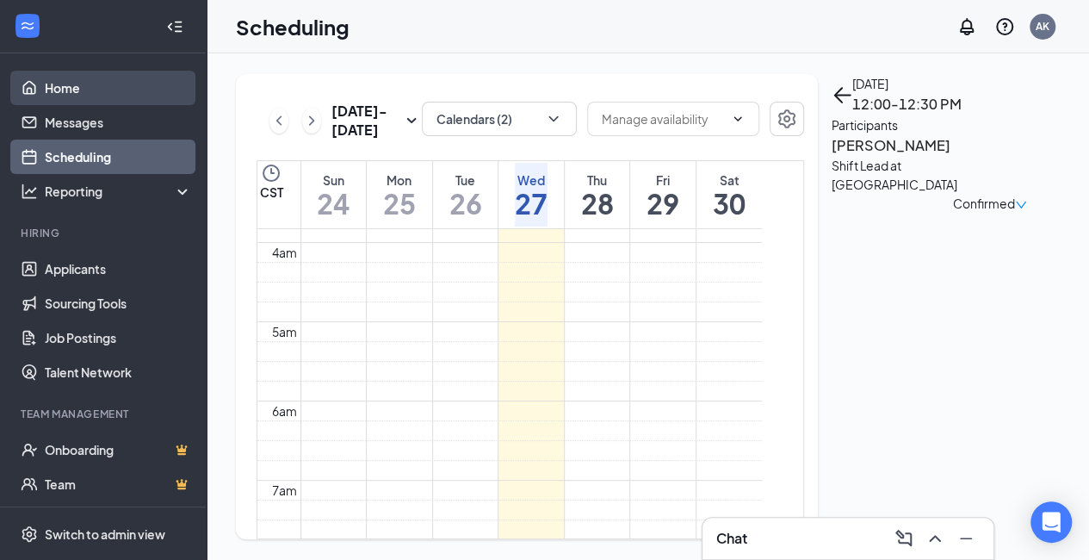
click at [64, 87] on link "Home" at bounding box center [118, 88] width 147 height 34
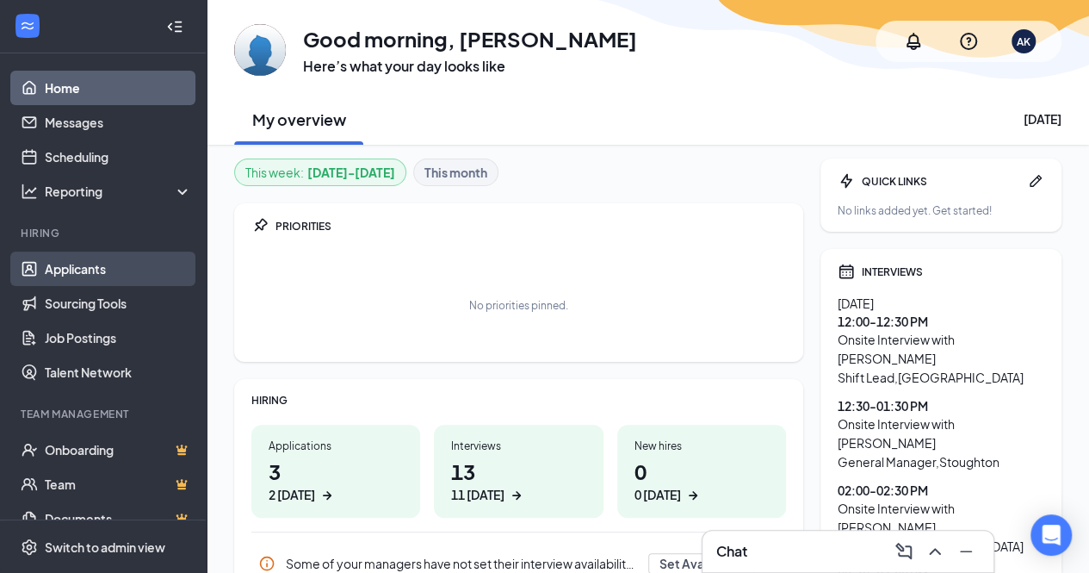
click at [69, 278] on link "Applicants" at bounding box center [118, 268] width 147 height 34
